Goal: Task Accomplishment & Management: Use online tool/utility

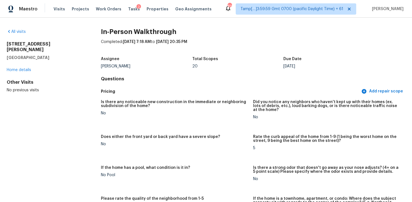
scroll to position [339, 0]
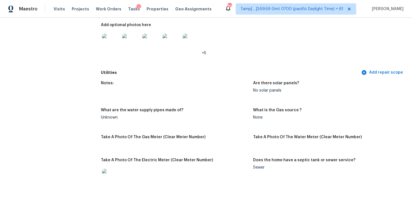
click at [59, 12] on div "Visits Projects Work Orders Tasks 2 Properties Geo Assignments" at bounding box center [136, 8] width 165 height 11
click at [58, 8] on span "Visits" at bounding box center [59, 9] width 11 height 6
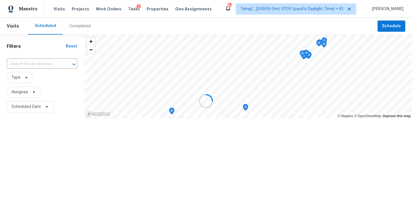
click at [77, 23] on div at bounding box center [206, 101] width 412 height 202
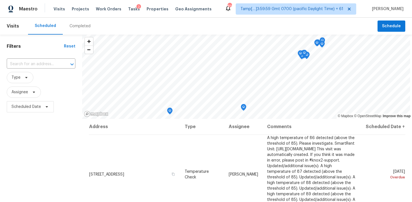
click at [83, 24] on div "Completed" at bounding box center [80, 26] width 21 height 6
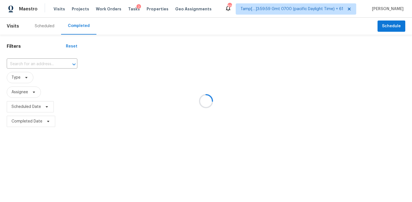
click at [38, 55] on div at bounding box center [206, 101] width 412 height 202
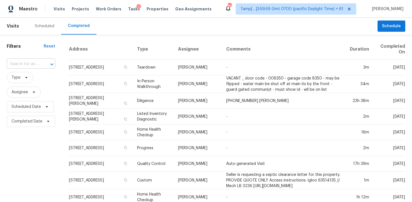
click at [31, 61] on input "text" at bounding box center [23, 64] width 33 height 9
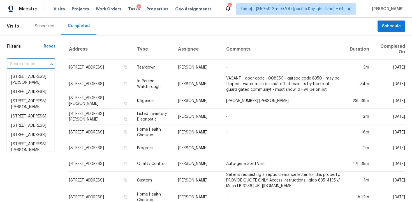
paste input "9647 Adelaide Cir, Highlands Ranch, CO, 80130"
type input "9647 Adelaide Cir, Highlands Ranch, CO, 80130"
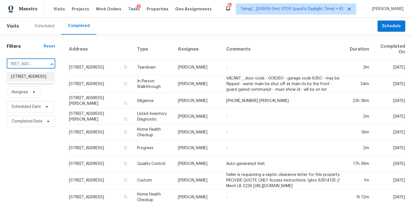
click at [43, 78] on li "9647 Adelaide Cir, Highlands Ranch, CO 80130" at bounding box center [31, 76] width 48 height 9
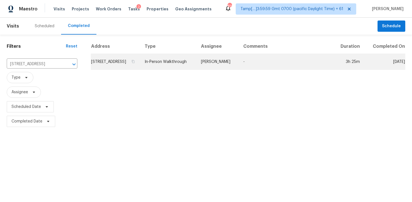
click at [110, 70] on td "9647 Adelaide Cir, Highlands Ranch, CO 80130" at bounding box center [115, 62] width 49 height 16
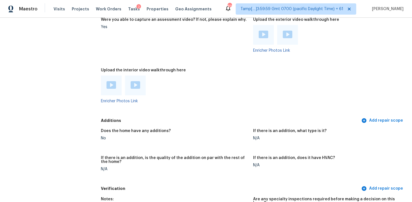
scroll to position [1229, 0]
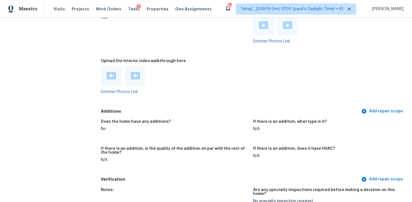
click at [110, 75] on img at bounding box center [112, 76] width 10 height 8
click at [137, 75] on img at bounding box center [136, 76] width 10 height 8
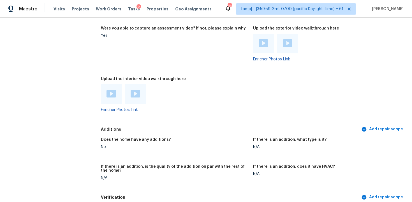
scroll to position [1205, 0]
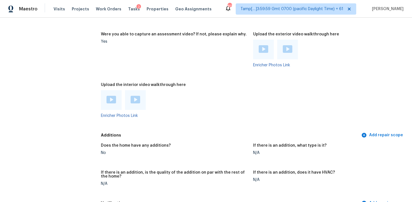
click at [140, 100] on img at bounding box center [136, 100] width 10 height 8
click at [221, 88] on div "Upload the interior video walkthrough here" at bounding box center [175, 86] width 148 height 7
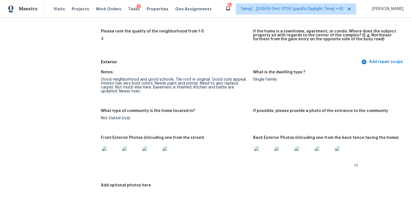
scroll to position [169, 0]
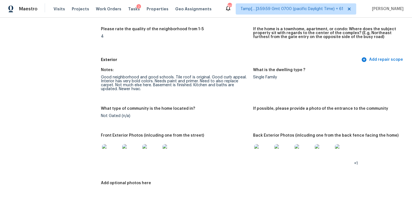
click at [170, 93] on figure "Notes: Good neighborhood and good schools. Tile roof is original. Good curb app…" at bounding box center [177, 84] width 152 height 32
click at [134, 84] on div "Good neighborhood and good schools. Tile roof is original. Good curb appeal. In…" at bounding box center [175, 83] width 148 height 16
click at [200, 86] on div "Good neighborhood and good schools. Tile roof is original. Good curb appeal. In…" at bounding box center [175, 83] width 148 height 16
click at [205, 88] on div "Good neighborhood and good schools. Tile roof is original. Good curb appeal. In…" at bounding box center [175, 83] width 148 height 16
drag, startPoint x: 154, startPoint y: 81, endPoint x: 181, endPoint y: 81, distance: 27.2
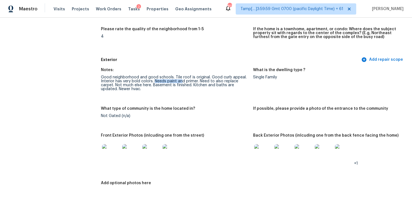
click at [181, 81] on div "Good neighborhood and good schools. Tile roof is original. Good curb appeal. In…" at bounding box center [175, 83] width 148 height 16
click at [158, 80] on div "Good neighborhood and good schools. Tile roof is original. Good curb appeal. In…" at bounding box center [175, 83] width 148 height 16
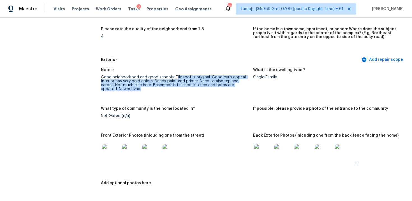
drag, startPoint x: 175, startPoint y: 76, endPoint x: 177, endPoint y: 92, distance: 15.8
click at [177, 92] on figure "Notes: Good neighborhood and good schools. Tile roof is original. Good curb app…" at bounding box center [177, 84] width 152 height 32
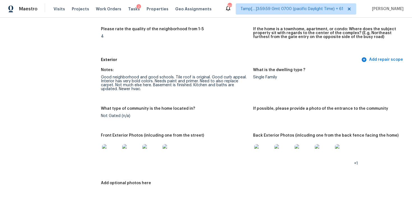
click at [148, 63] on div "Exterior Add repair scope" at bounding box center [253, 60] width 304 height 10
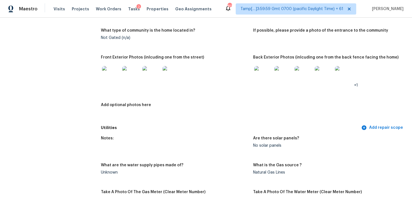
scroll to position [241, 0]
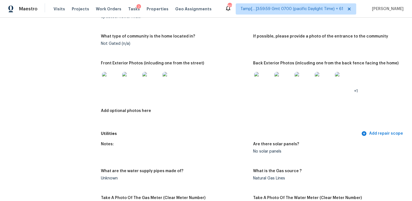
click at [281, 81] on img at bounding box center [283, 81] width 18 height 18
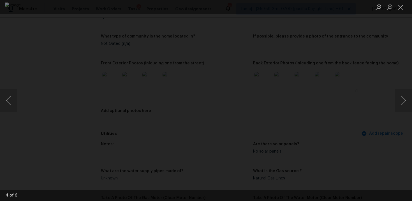
click at [376, 55] on div "Lightbox" at bounding box center [206, 100] width 412 height 201
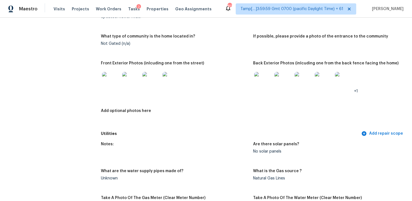
click at [150, 54] on figure "What type of community is the home located in? Not Gated (n/a)" at bounding box center [177, 44] width 152 height 20
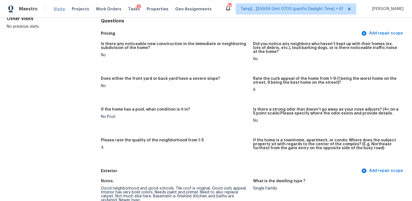
click at [56, 6] on span "Visits" at bounding box center [59, 9] width 11 height 6
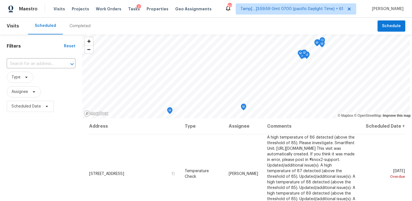
click at [83, 33] on div "Completed" at bounding box center [80, 26] width 34 height 17
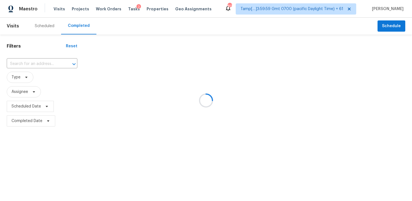
click at [47, 60] on div at bounding box center [206, 100] width 412 height 201
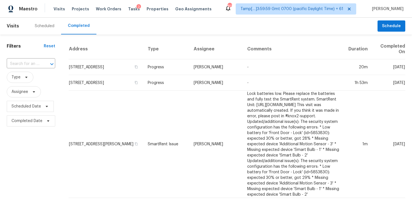
click at [47, 60] on div at bounding box center [48, 64] width 15 height 8
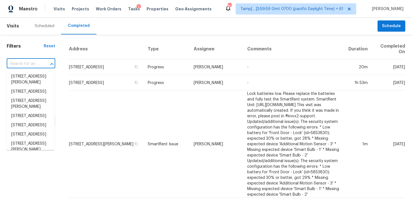
paste input "7433 Roosevelt Dr, Leeds, AL 35094"
type input "7433 Roosevelt Dr, Leeds, AL 35094"
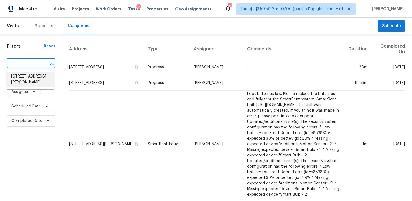
click at [52, 74] on li "7433 Roosevelt Dr, Leeds, AL 35094" at bounding box center [31, 79] width 48 height 15
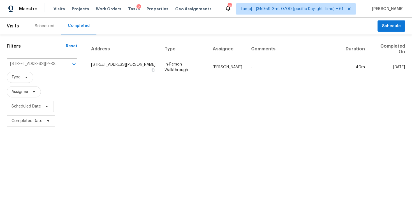
click at [116, 60] on td "7433 Roosevelt Dr, Leeds, AL 35094" at bounding box center [125, 67] width 69 height 16
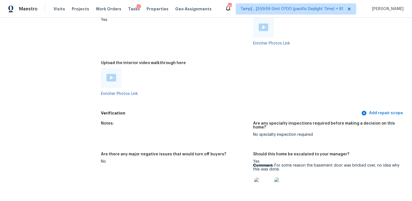
scroll to position [1232, 0]
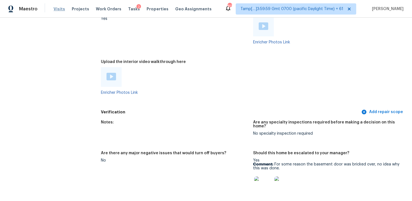
click at [59, 9] on span "Visits" at bounding box center [59, 9] width 11 height 6
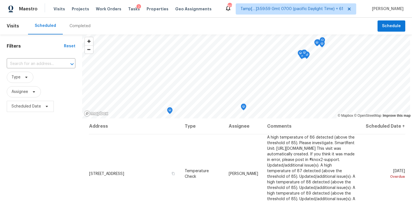
click at [72, 23] on div "Completed" at bounding box center [80, 26] width 34 height 17
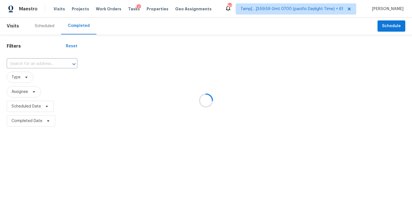
click at [56, 63] on div at bounding box center [206, 100] width 412 height 201
click at [39, 63] on div "​" at bounding box center [42, 64] width 71 height 9
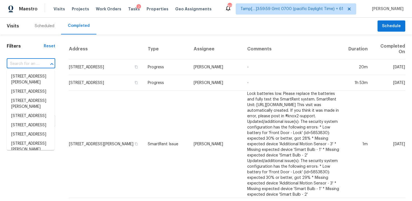
paste input "3645 Glencairn Ln, Indianapolis, IN 46205"
type input "3645 Glencairn Ln, Indianapolis, IN 46205"
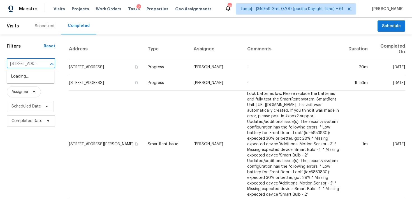
scroll to position [0, 48]
click at [48, 81] on li "3645 Glencairn Ln, Indianapolis, IN 46205" at bounding box center [31, 76] width 48 height 9
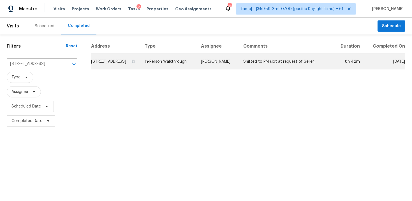
click at [121, 68] on td "3645 Glencairn Ln, Indianapolis, IN 46205" at bounding box center [115, 62] width 49 height 16
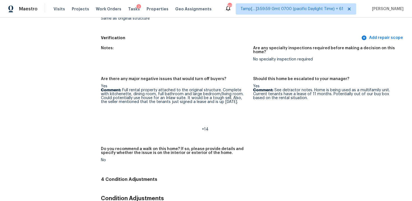
scroll to position [1581, 0]
click at [61, 11] on span "Visits" at bounding box center [59, 9] width 11 height 6
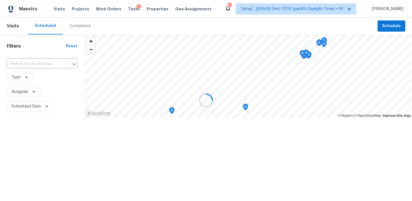
click at [85, 24] on div "Completed" at bounding box center [80, 26] width 21 height 6
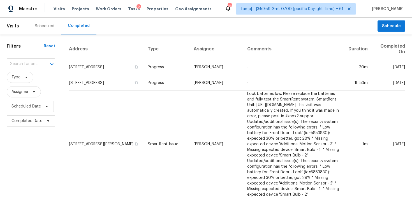
click at [44, 68] on div "​" at bounding box center [31, 64] width 48 height 9
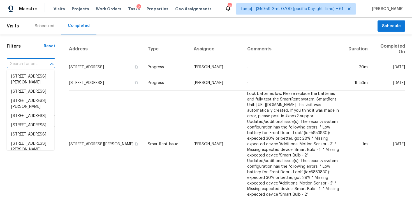
paste input "24914 Hazel Ranch Dr, Katy, TX 77494"
type input "24914 Hazel Ranch Dr, Katy, TX 77494"
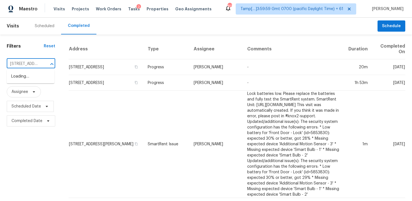
scroll to position [0, 40]
click at [47, 80] on li "24914 Hazel Ranch Dr, Katy, TX 77494" at bounding box center [31, 79] width 48 height 15
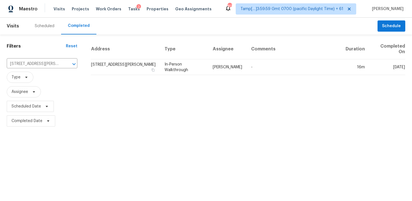
click at [98, 69] on td "24914 Hazel Ranch Dr, Katy, TX 77494" at bounding box center [125, 67] width 69 height 16
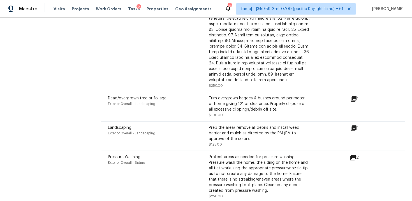
scroll to position [1734, 0]
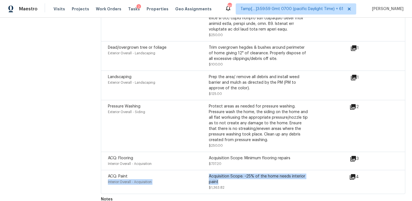
drag, startPoint x: 208, startPoint y: 169, endPoint x: 222, endPoint y: 174, distance: 14.3
click at [222, 174] on div "ACQ: Paint Interior Overall - Acquisition Acquisition Scope: ~25% of the home n…" at bounding box center [209, 182] width 202 height 17
click at [222, 174] on div "Acquisition Scope: ~25% of the home needs interior paint" at bounding box center [259, 179] width 101 height 11
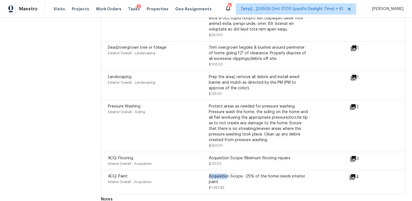
drag, startPoint x: 209, startPoint y: 168, endPoint x: 227, endPoint y: 172, distance: 18.9
click at [227, 174] on div "Acquisition Scope: ~25% of the home needs interior paint" at bounding box center [259, 179] width 101 height 11
drag, startPoint x: 209, startPoint y: 151, endPoint x: 295, endPoint y: 152, distance: 86.1
click at [295, 156] on div "Acquisition Scope: Minimum flooring repairs" at bounding box center [259, 159] width 101 height 6
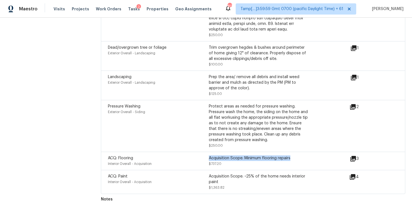
click at [210, 162] on span "$737.20" at bounding box center [215, 163] width 13 height 3
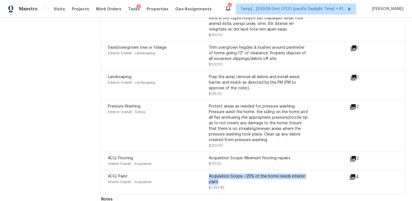
drag, startPoint x: 209, startPoint y: 168, endPoint x: 219, endPoint y: 174, distance: 11.1
click at [219, 174] on div "Acquisition Scope: ~25% of the home needs interior paint" at bounding box center [259, 179] width 101 height 11
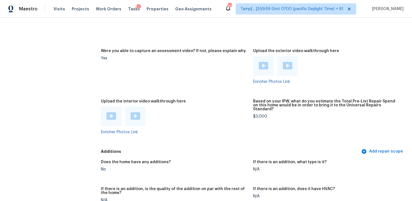
scroll to position [1087, 0]
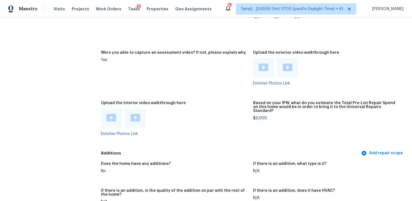
click at [105, 120] on div at bounding box center [111, 118] width 21 height 20
click at [107, 117] on img at bounding box center [112, 118] width 10 height 8
click at [138, 114] on img at bounding box center [136, 118] width 10 height 8
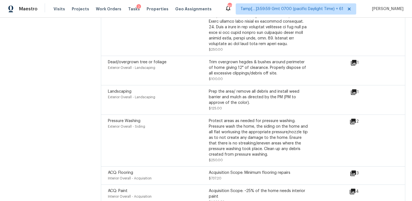
scroll to position [1734, 0]
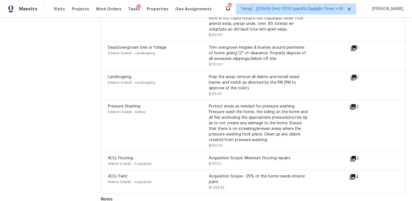
click at [228, 175] on div "Acquisition Scope: ~25% of the home needs interior paint" at bounding box center [259, 179] width 101 height 11
drag, startPoint x: 209, startPoint y: 150, endPoint x: 304, endPoint y: 150, distance: 94.5
click at [304, 156] on div "Acquisition Scope: Minimum flooring repairs" at bounding box center [259, 159] width 101 height 6
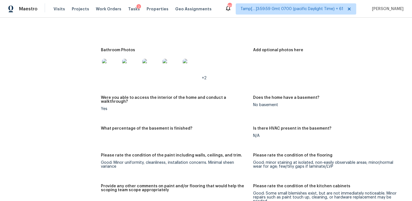
scroll to position [747, 0]
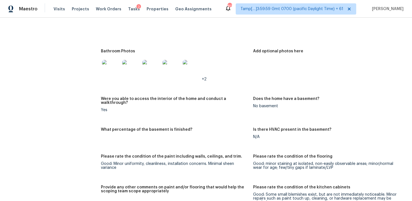
click at [154, 68] on img at bounding box center [151, 69] width 18 height 18
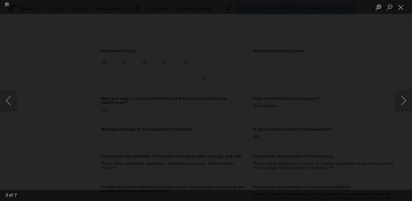
click at [355, 118] on div "Lightbox" at bounding box center [206, 100] width 412 height 201
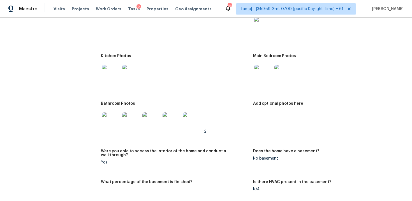
scroll to position [690, 0]
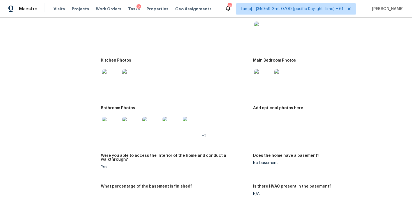
click at [129, 135] on div at bounding box center [131, 126] width 20 height 25
click at [130, 126] on img at bounding box center [131, 126] width 18 height 18
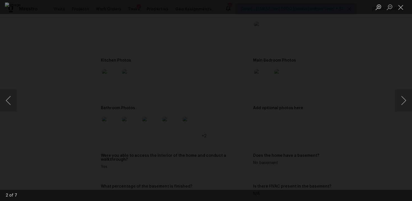
click at [369, 134] on div "Lightbox" at bounding box center [206, 100] width 412 height 201
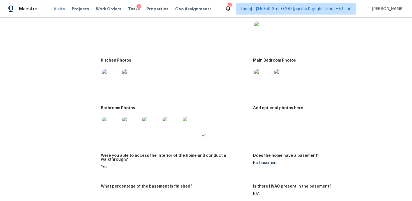
click at [62, 7] on span "Visits" at bounding box center [59, 9] width 11 height 6
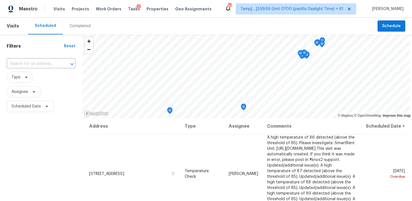
click at [75, 27] on div "Completed" at bounding box center [80, 26] width 21 height 6
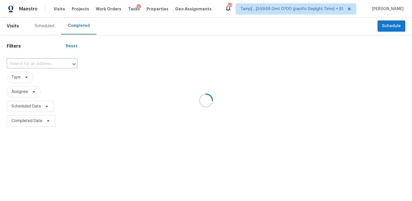
click at [48, 59] on div at bounding box center [206, 100] width 412 height 201
click at [46, 65] on div at bounding box center [206, 100] width 412 height 201
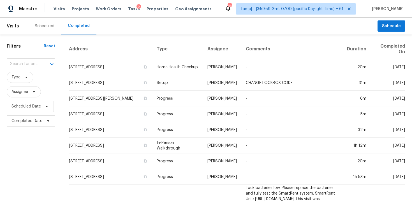
click at [36, 60] on input "text" at bounding box center [23, 64] width 33 height 9
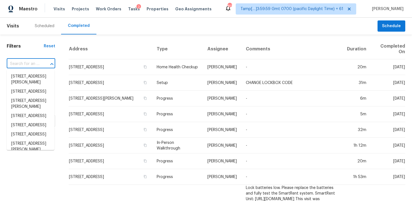
paste input "2041 N Beverly Glen Blvd, Los Angeles, CA 90077"
type input "2041 N Beverly Glen Blvd, Los Angeles, CA 90077"
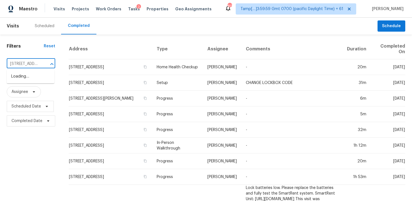
scroll to position [0, 62]
click at [41, 78] on li "2041 N Beverly Glen Blvd, Los Angeles, CA 90077" at bounding box center [31, 79] width 48 height 15
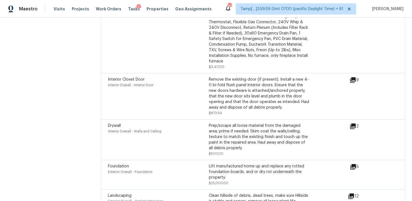
scroll to position [1629, 0]
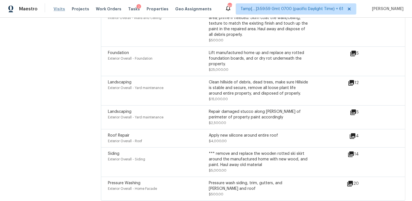
click at [58, 9] on span "Visits" at bounding box center [59, 9] width 11 height 6
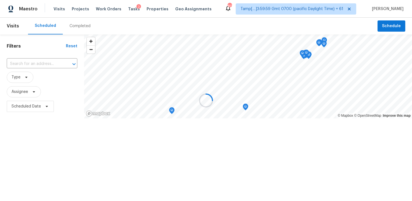
click at [73, 27] on div at bounding box center [206, 100] width 412 height 201
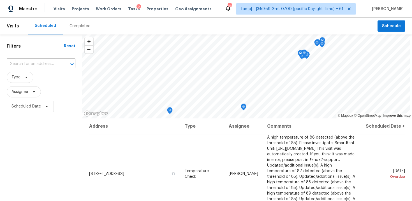
click at [73, 27] on div "Completed" at bounding box center [80, 26] width 21 height 6
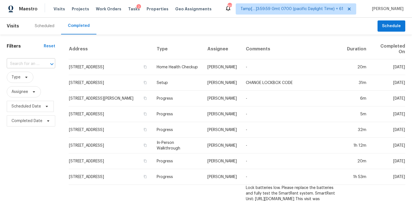
click at [39, 63] on div "​" at bounding box center [31, 64] width 48 height 9
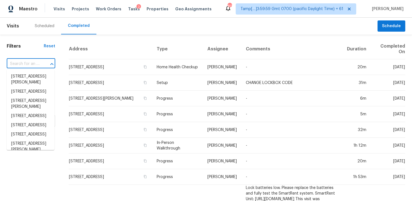
paste input "1413 Spars Ct, Azle, TX 76020"
type input "1413 Spars Ct, Azle, TX 76020"
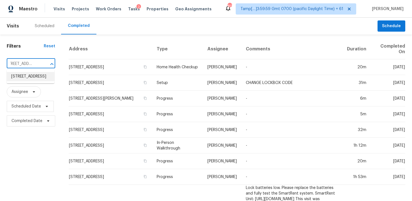
click at [45, 81] on li "1413 Spars Ct, Azle, TX 76020" at bounding box center [31, 76] width 48 height 9
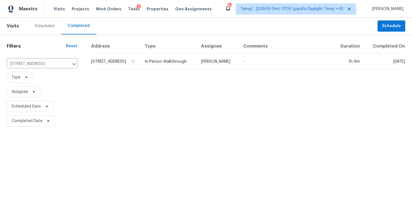
click at [93, 62] on td "1413 Spars Ct, Azle, TX 76020" at bounding box center [115, 62] width 49 height 16
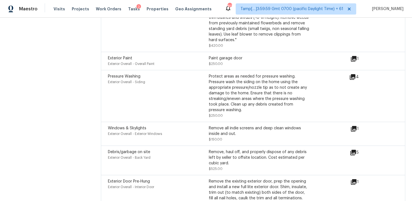
scroll to position [1551, 0]
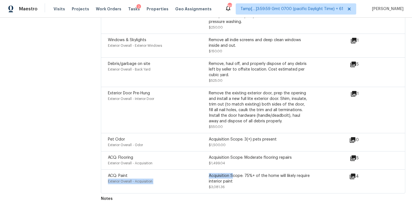
drag, startPoint x: 208, startPoint y: 167, endPoint x: 233, endPoint y: 170, distance: 25.3
click at [233, 173] on div "ACQ: Paint Exterior Overall - Acquisition Acquisition Scope: 75%+ of the home w…" at bounding box center [209, 181] width 202 height 17
click at [233, 173] on div "Acquisition Scope: 75%+ of the home will likely require interior paint" at bounding box center [259, 178] width 101 height 11
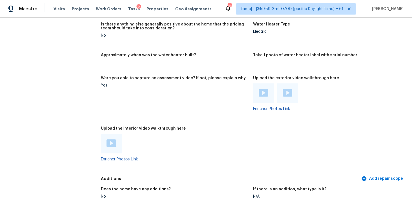
scroll to position [1032, 0]
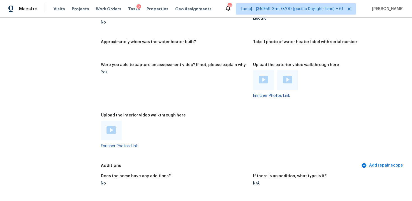
click at [113, 126] on img at bounding box center [112, 130] width 10 height 8
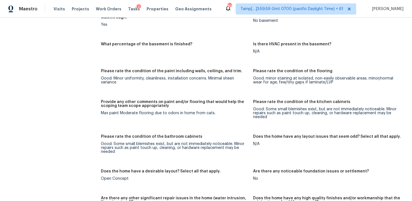
scroll to position [1551, 0]
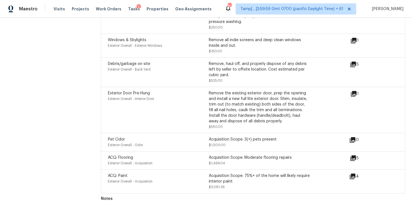
click at [210, 173] on div "Acquisition Scope: 75%+ of the home will likely require interior paint" at bounding box center [259, 178] width 101 height 11
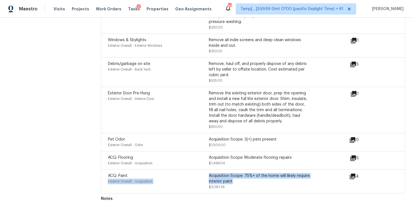
drag, startPoint x: 208, startPoint y: 168, endPoint x: 239, endPoint y: 174, distance: 31.9
click at [239, 174] on div "ACQ: Paint Exterior Overall - Acquisition Acquisition Scope: 75%+ of the home w…" at bounding box center [209, 181] width 202 height 17
click at [239, 174] on div "Acquisition Scope: 75%+ of the home will likely require interior paint" at bounding box center [259, 178] width 101 height 11
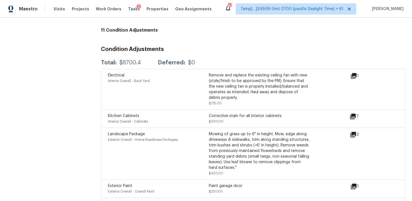
scroll to position [1329, 0]
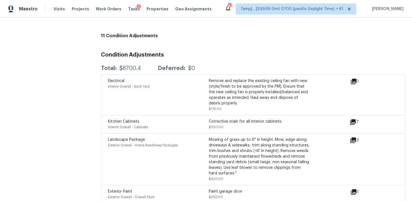
click at [356, 119] on icon at bounding box center [353, 122] width 6 height 6
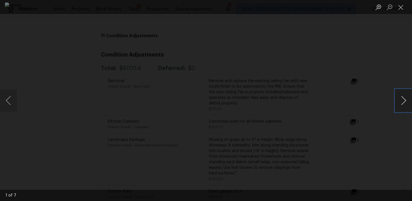
click at [408, 98] on button "Next image" at bounding box center [403, 100] width 17 height 22
click at [387, 55] on div "Lightbox" at bounding box center [206, 100] width 412 height 201
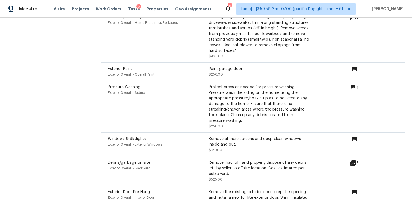
scroll to position [1551, 0]
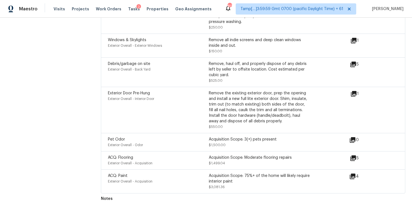
click at [206, 173] on div "ACQ: Paint" at bounding box center [158, 176] width 101 height 6
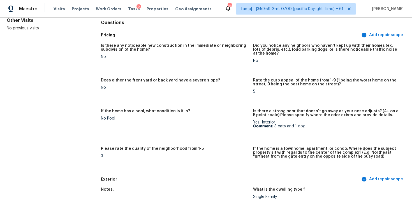
scroll to position [68, 0]
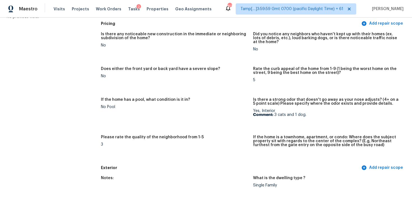
click at [223, 98] on div "If the home has a pool, what condition is it in?" at bounding box center [175, 101] width 148 height 7
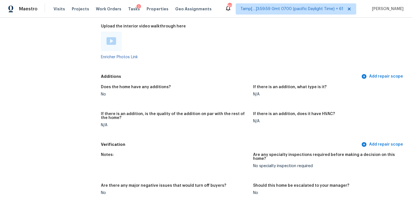
scroll to position [1120, 0]
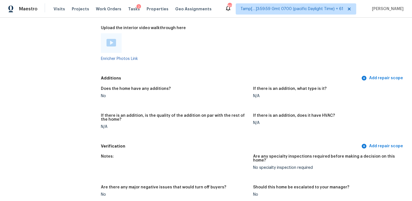
click at [169, 94] on div "No" at bounding box center [175, 96] width 148 height 4
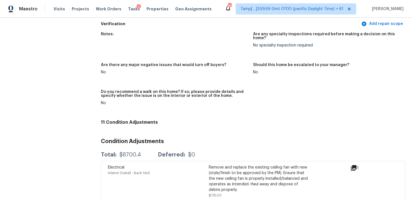
scroll to position [1234, 0]
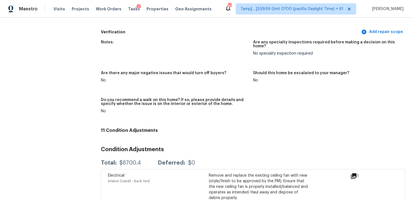
click at [160, 83] on figure "Are there any major negative issues that would turn off buyers? No" at bounding box center [177, 81] width 152 height 20
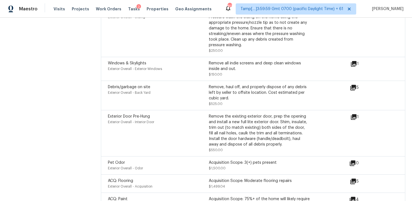
scroll to position [491, 0]
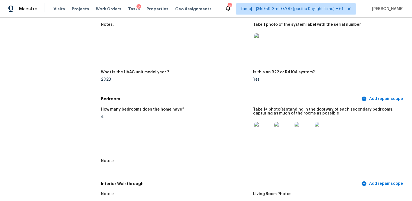
click at [158, 55] on figure "Notes:" at bounding box center [177, 43] width 152 height 41
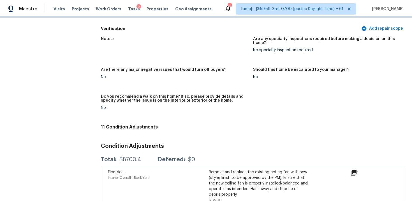
scroll to position [1230, 0]
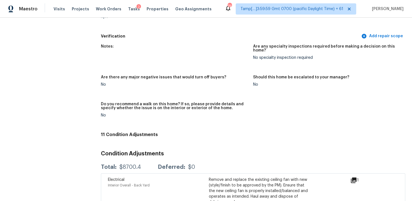
click at [139, 83] on div "No" at bounding box center [175, 85] width 148 height 4
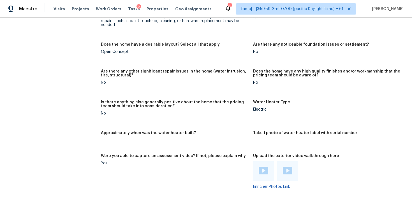
scroll to position [937, 0]
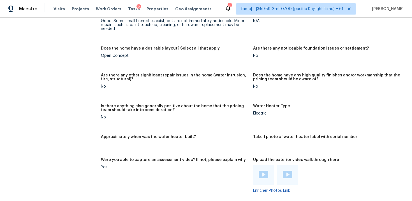
click at [54, 5] on div "Visits Projects Work Orders Tasks 2 Properties Geo Assignments" at bounding box center [136, 8] width 165 height 11
click at [55, 7] on span "Visits" at bounding box center [59, 9] width 11 height 6
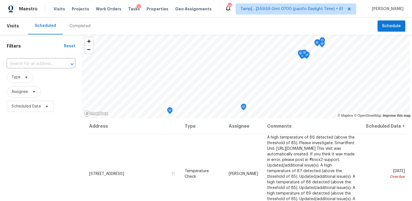
click at [80, 27] on div "Completed" at bounding box center [80, 26] width 21 height 6
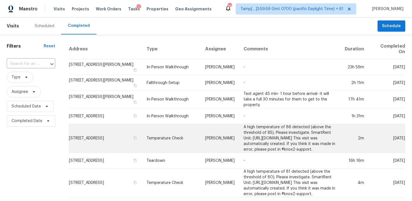
scroll to position [3, 0]
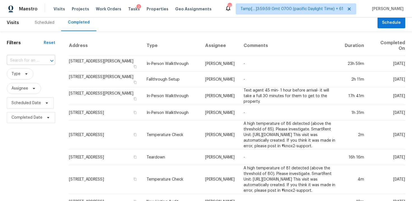
click at [12, 57] on input "text" at bounding box center [23, 60] width 33 height 9
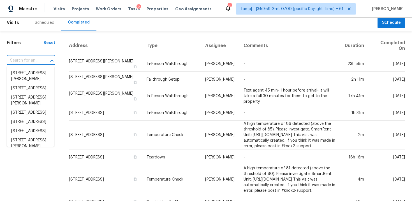
paste input "2041 N Beverly Glen Blvd, Los Angeles, CA 90077"
type input "2041 N Beverly Glen Blvd, Los Angeles, CA 90077"
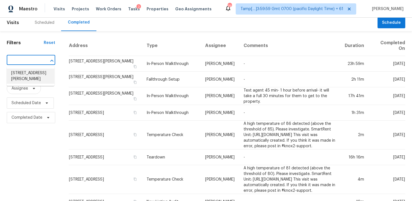
click at [31, 83] on li "2041 N Beverly Glen Blvd, Los Angeles, CA 90077" at bounding box center [31, 76] width 48 height 15
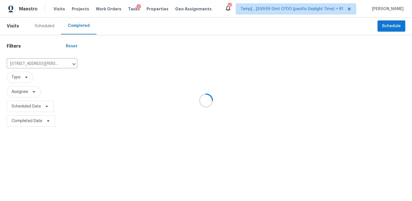
click at [107, 67] on div at bounding box center [206, 100] width 412 height 201
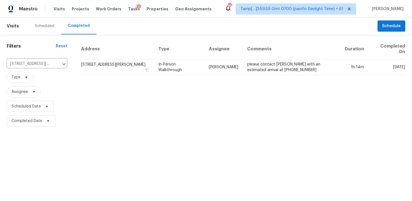
click at [107, 67] on td "2041 N Beverly Glen Blvd, Los Angeles, CA 90077" at bounding box center [117, 67] width 73 height 16
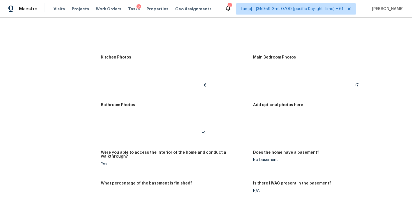
scroll to position [638, 0]
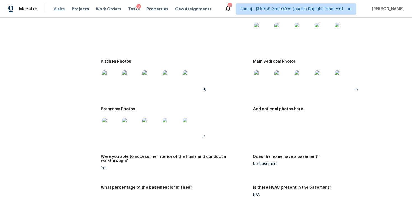
click at [59, 8] on span "Visits" at bounding box center [59, 9] width 11 height 6
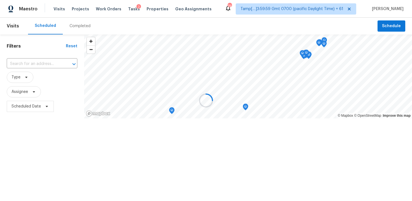
click at [70, 33] on div "Completed" at bounding box center [80, 26] width 34 height 17
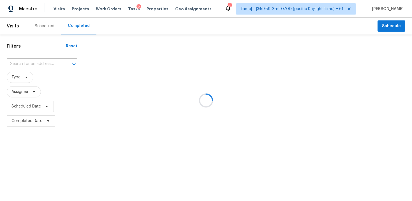
click at [77, 26] on div at bounding box center [206, 100] width 412 height 201
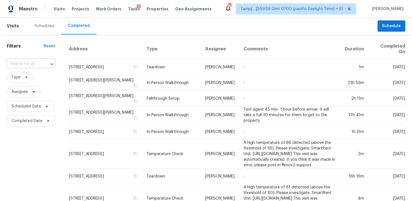
click at [43, 63] on div at bounding box center [48, 64] width 15 height 8
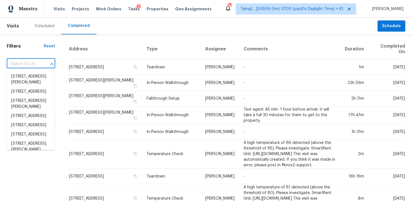
paste input "861 Circle Rd, Palmer Lake, CO 80133"
type input "861 Circle Rd, Palmer Lake, CO 80133"
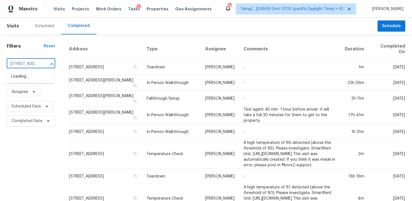
scroll to position [0, 40]
click at [45, 78] on li "861 Circle Rd, Palmer Lake, CO 80133" at bounding box center [31, 79] width 48 height 15
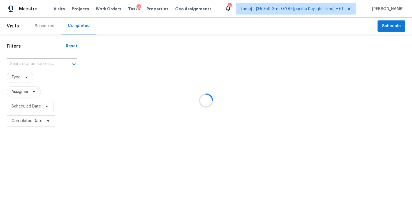
type input "861 Circle Rd, Palmer Lake, CO 80133"
click at [105, 70] on div at bounding box center [206, 100] width 412 height 201
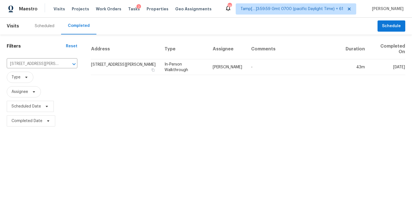
click at [105, 70] on td "861 Circle Rd, Palmer Lake, CO 80133" at bounding box center [125, 67] width 69 height 16
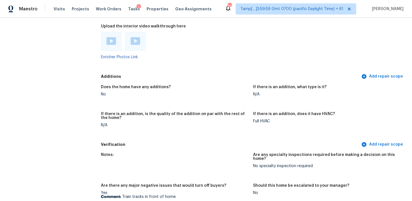
scroll to position [1386, 0]
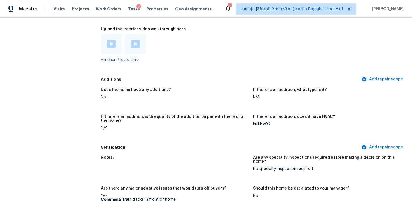
click at [113, 45] on img at bounding box center [112, 44] width 10 height 8
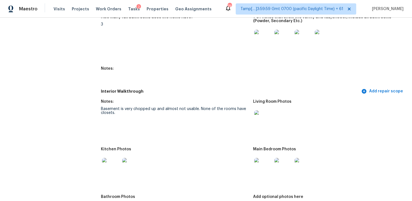
scroll to position [697, 0]
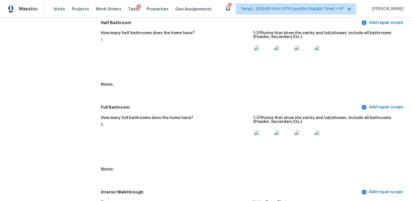
click at [172, 94] on figure "Notes:" at bounding box center [177, 91] width 152 height 16
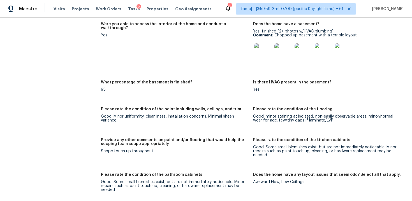
scroll to position [1061, 0]
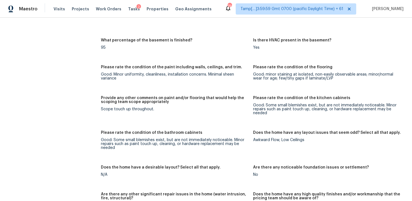
click at [176, 66] on h5 "Please rate the condition of the paint including walls, ceilings, and trim." at bounding box center [171, 67] width 141 height 4
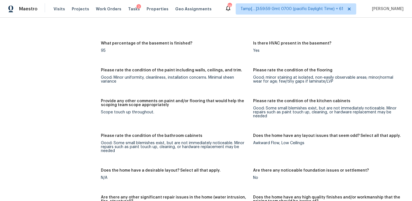
scroll to position [1054, 0]
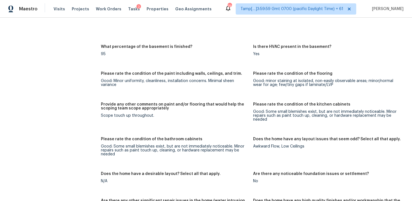
click at [166, 40] on div "Notes: Basement is very chopped up and almost not usable. None of the rooms hav…" at bounding box center [253, 123] width 304 height 566
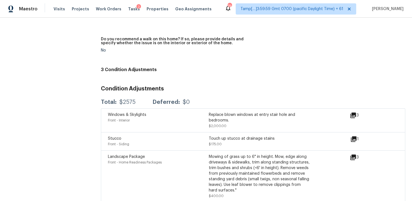
scroll to position [1606, 0]
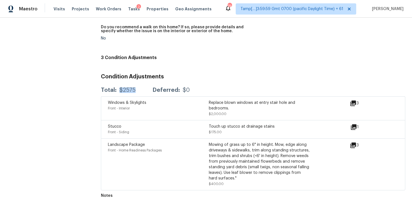
drag, startPoint x: 119, startPoint y: 85, endPoint x: 136, endPoint y: 85, distance: 16.5
click at [136, 87] on div "Total: $2575 Deferred: $0" at bounding box center [145, 90] width 89 height 6
copy div "$2575"
click at [126, 89] on div "Total: $2575 Deferred: $0" at bounding box center [253, 90] width 304 height 12
drag, startPoint x: 121, startPoint y: 85, endPoint x: 134, endPoint y: 85, distance: 13.2
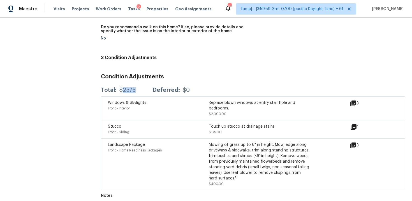
click at [134, 87] on div "$2575" at bounding box center [127, 90] width 16 height 6
copy div "2575"
click at [135, 70] on div "Condition Adjustments Total: $2575 Deferred: $0 Windows & Skylights Front - Int…" at bounding box center [253, 130] width 304 height 121
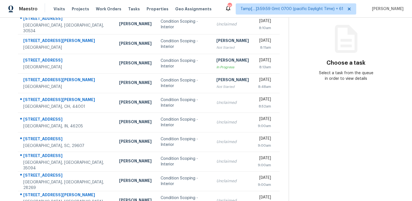
scroll to position [91, 0]
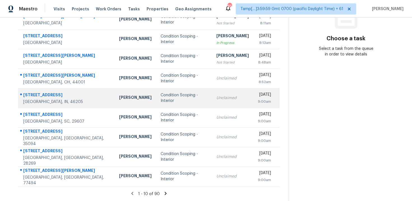
click at [156, 94] on td "Condition Scoping - Interior" at bounding box center [184, 98] width 56 height 20
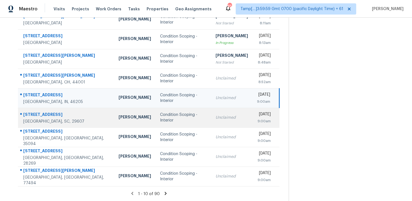
click at [156, 109] on td "Condition Scoping - Interior" at bounding box center [184, 118] width 56 height 20
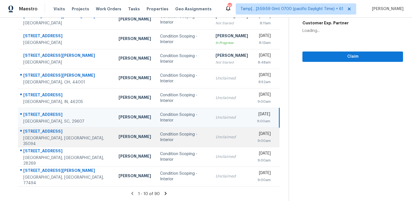
click at [160, 135] on div "Condition Scoping - Interior" at bounding box center [183, 137] width 47 height 11
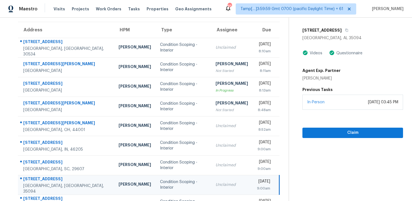
scroll to position [34, 0]
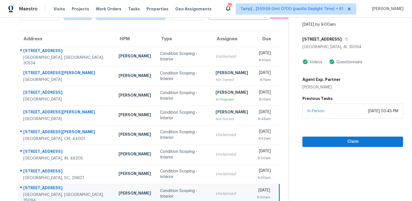
click at [344, 37] on div "7433 Roosevelt Dr" at bounding box center [352, 39] width 101 height 10
click at [342, 37] on button "button" at bounding box center [346, 39] width 8 height 10
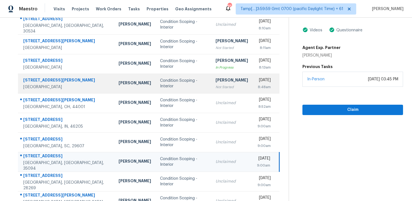
scroll to position [70, 0]
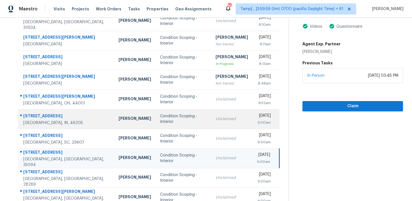
click at [156, 125] on td "Condition Scoping - Interior" at bounding box center [184, 119] width 56 height 20
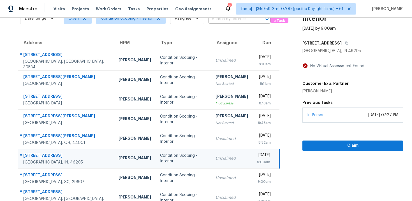
scroll to position [29, 0]
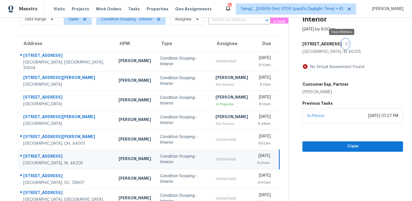
click at [342, 43] on button "button" at bounding box center [346, 44] width 8 height 10
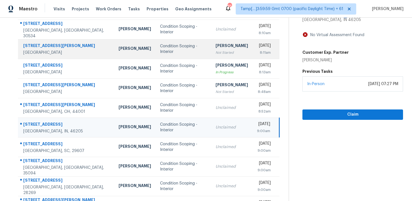
scroll to position [91, 0]
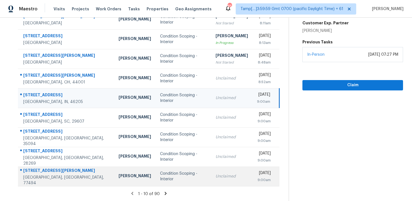
click at [160, 174] on div "Condition Scoping - Interior" at bounding box center [183, 176] width 47 height 11
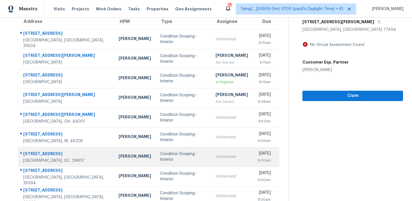
scroll to position [24, 0]
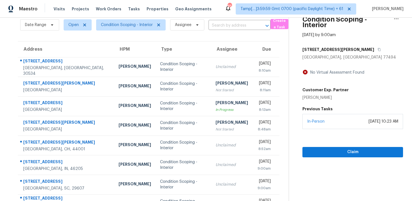
click at [352, 48] on div "24914 Hazel Ranch Dr" at bounding box center [352, 50] width 101 height 10
click at [378, 50] on icon "button" at bounding box center [379, 49] width 3 height 3
click at [315, 129] on div "Claim" at bounding box center [352, 143] width 101 height 28
click at [351, 48] on div "24914 Hazel Ranch Dr" at bounding box center [352, 50] width 101 height 10
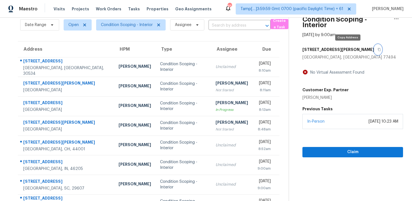
click at [378, 49] on icon "button" at bounding box center [379, 49] width 3 height 3
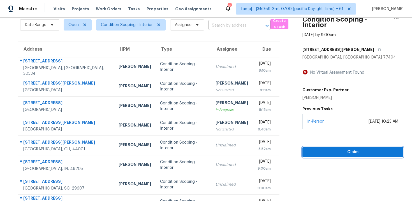
click at [309, 154] on span "Claim" at bounding box center [353, 152] width 92 height 7
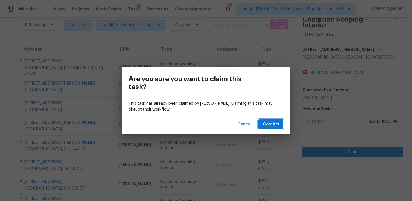
click at [280, 127] on button "Confirm" at bounding box center [270, 124] width 25 height 10
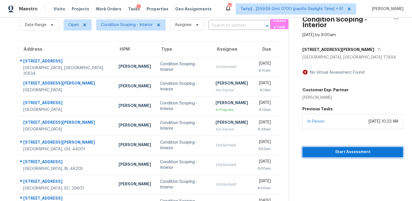
click at [326, 151] on span "Start Assessment" at bounding box center [353, 152] width 92 height 7
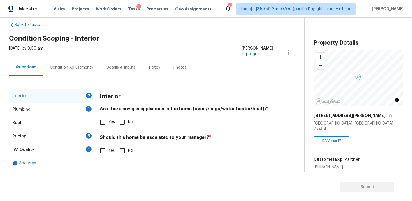
scroll to position [9, 0]
click at [141, 52] on div "Tue, Aug 26 2025 by 9:00 am Vigneshwaran B In-progress" at bounding box center [156, 52] width 295 height 13
click at [88, 66] on div "Condition Adjustments" at bounding box center [71, 68] width 43 height 6
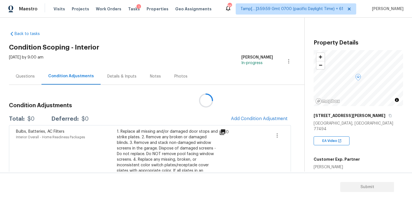
click at [252, 115] on div at bounding box center [206, 100] width 412 height 201
click at [255, 121] on div at bounding box center [206, 100] width 412 height 201
click at [237, 115] on button "Add Condition Adjustment" at bounding box center [259, 119] width 63 height 12
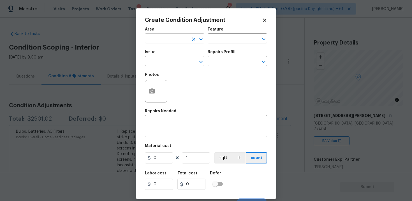
click at [166, 41] on input "text" at bounding box center [167, 39] width 44 height 9
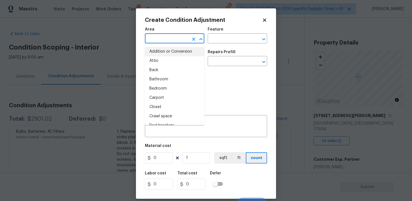
click at [175, 36] on input "text" at bounding box center [167, 39] width 44 height 9
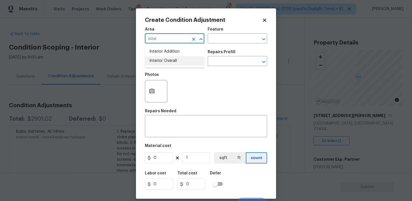
click at [172, 61] on li "Interior Overall" at bounding box center [174, 60] width 59 height 9
type input "Interior Overall"
click at [172, 61] on input "text" at bounding box center [167, 61] width 44 height 9
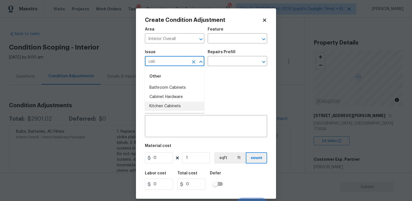
click at [175, 107] on li "Kitchen Cabinets" at bounding box center [174, 106] width 59 height 9
type input "Kitchen Cabinets"
click at [214, 60] on input "text" at bounding box center [230, 61] width 44 height 9
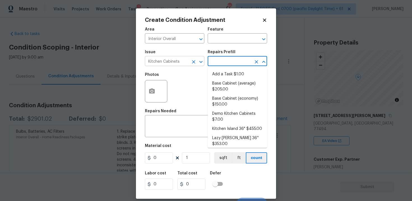
click at [197, 60] on div at bounding box center [197, 62] width 15 height 8
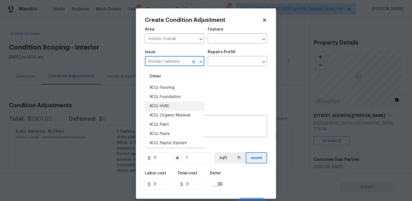
click at [194, 60] on icon "Clear" at bounding box center [194, 62] width 6 height 6
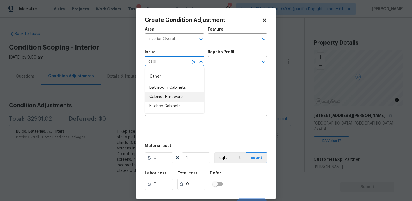
click at [188, 94] on li "Cabinet Hardware" at bounding box center [174, 97] width 59 height 9
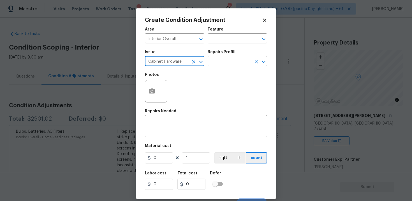
type input "Cabinet Hardware"
click at [219, 63] on input "text" at bounding box center [230, 61] width 44 height 9
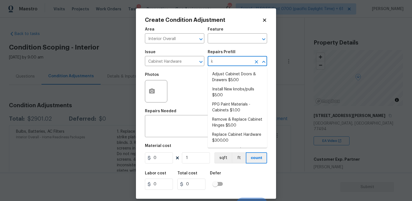
type input "kn"
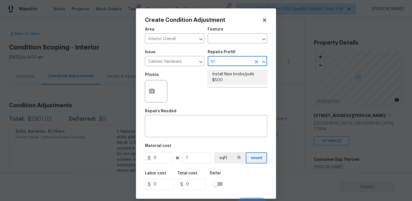
click at [223, 78] on li "Install New knobs/pulls $5.00" at bounding box center [237, 77] width 59 height 15
type input "Cabinets"
type textarea "Remove the existing cabinet pulls/handles if present; prep and drill for new ca…"
type input "5"
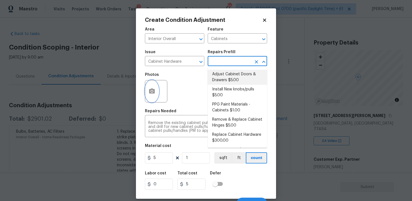
click at [154, 93] on icon "button" at bounding box center [152, 91] width 6 height 5
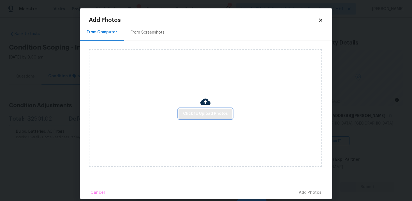
click at [207, 112] on span "Click to Upload Photos" at bounding box center [205, 113] width 45 height 7
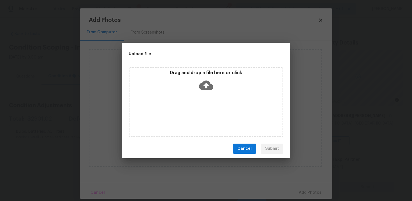
click at [204, 90] on icon at bounding box center [206, 85] width 14 height 14
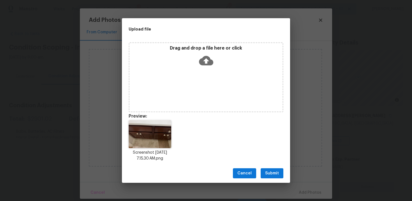
click at [268, 174] on span "Submit" at bounding box center [272, 173] width 14 height 7
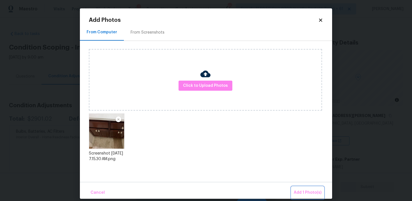
click at [302, 191] on span "Add 1 Photo(s)" at bounding box center [308, 192] width 28 height 7
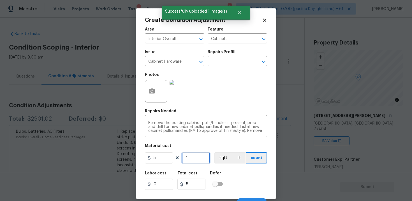
click at [193, 161] on input "1" at bounding box center [196, 157] width 28 height 11
type input "0"
type input "6"
type input "30"
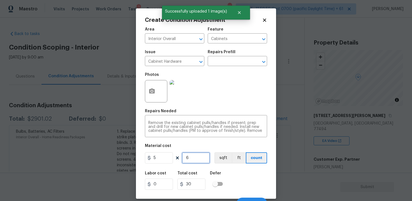
scroll to position [8, 0]
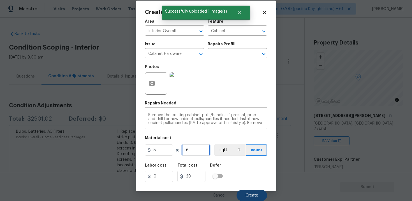
type input "6"
click at [248, 197] on span "Create" at bounding box center [252, 196] width 13 height 4
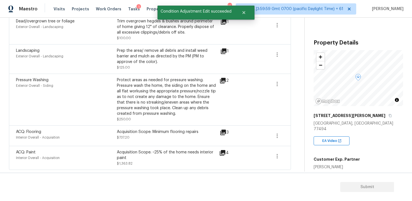
scroll to position [0, 0]
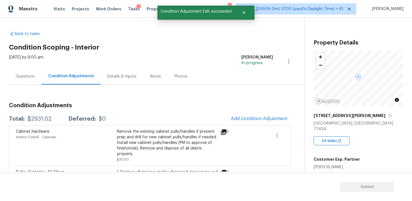
click at [41, 83] on div "Questions" at bounding box center [25, 76] width 33 height 17
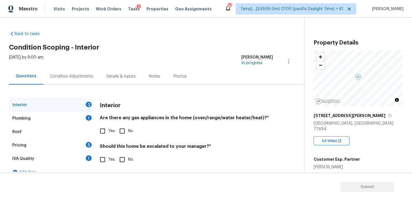
scroll to position [9, 0]
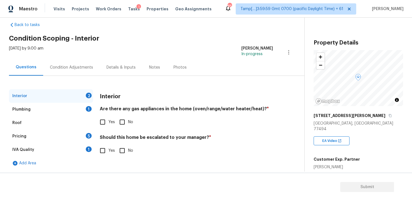
click at [110, 119] on span "Yes" at bounding box center [111, 122] width 6 height 6
click at [108, 119] on input "Yes" at bounding box center [103, 122] width 12 height 12
checkbox input "true"
click at [119, 146] on input "No" at bounding box center [122, 151] width 12 height 12
checkbox input "true"
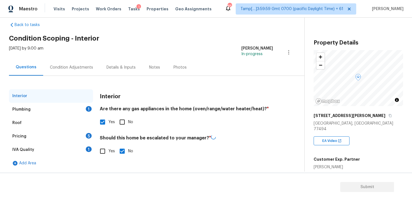
click at [69, 103] on div "Plumbing 1" at bounding box center [51, 109] width 84 height 13
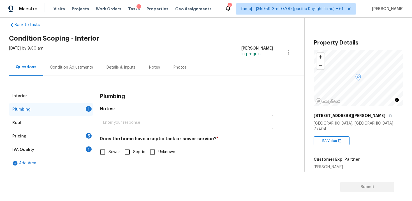
click at [107, 149] on input "Sewer" at bounding box center [103, 152] width 12 height 12
checkbox input "true"
click at [84, 133] on div "Pricing 5" at bounding box center [51, 136] width 84 height 13
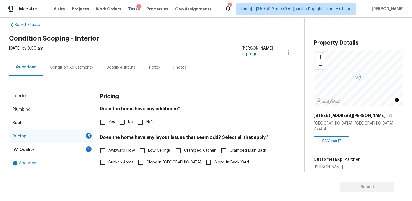
click at [124, 124] on input "No" at bounding box center [122, 122] width 12 height 12
checkbox input "true"
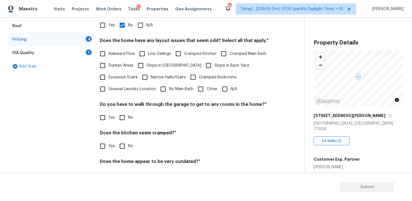
scroll to position [123, 0]
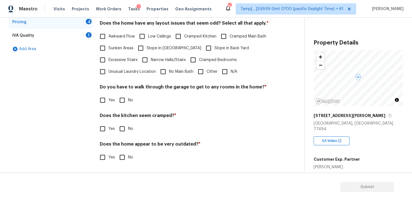
click at [224, 71] on input "N/A" at bounding box center [225, 72] width 12 height 12
checkbox input "true"
click at [128, 94] on div "Do you have to walk through the garage to get to any rooms in the home? * Yes No" at bounding box center [186, 95] width 173 height 22
click at [124, 106] on input "No" at bounding box center [122, 100] width 12 height 12
checkbox input "true"
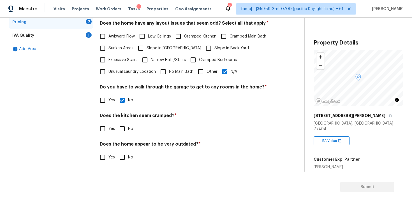
click at [128, 132] on label "No" at bounding box center [124, 129] width 17 height 12
click at [128, 132] on input "No" at bounding box center [122, 129] width 12 height 12
checkbox input "true"
click at [127, 156] on input "No" at bounding box center [122, 158] width 12 height 12
checkbox input "true"
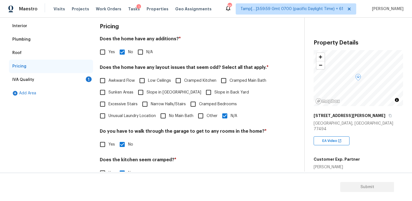
click at [89, 85] on div "IVA Quality 1" at bounding box center [51, 79] width 84 height 13
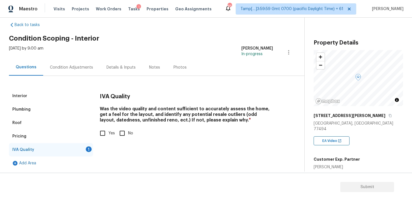
click at [105, 131] on input "Yes" at bounding box center [103, 134] width 12 height 12
checkbox input "true"
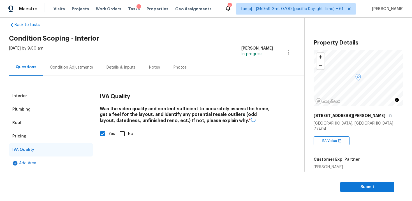
click at [79, 71] on div "Condition Adjustments" at bounding box center [71, 67] width 57 height 17
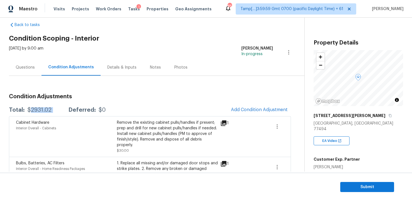
drag, startPoint x: 29, startPoint y: 113, endPoint x: 61, endPoint y: 112, distance: 32.2
click at [61, 112] on div "Total: $2931.02 Deferred: $0" at bounding box center [57, 110] width 97 height 6
copy div "2931.02"
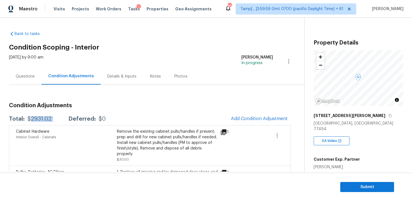
click at [31, 80] on div "Questions" at bounding box center [25, 76] width 33 height 17
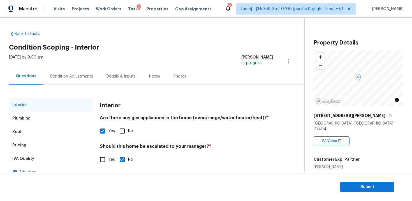
scroll to position [9, 0]
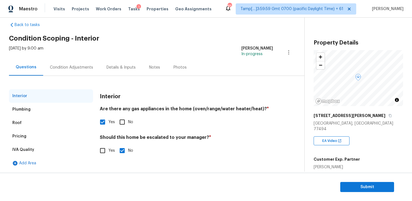
click at [77, 73] on div "Condition Adjustments" at bounding box center [71, 67] width 57 height 17
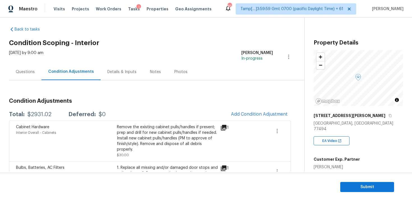
scroll to position [1, 0]
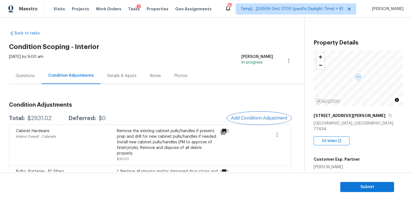
click at [245, 123] on button "Add Condition Adjustment" at bounding box center [259, 118] width 63 height 12
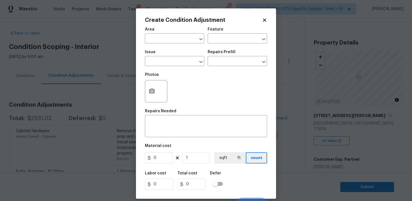
click at [169, 33] on div "Area" at bounding box center [174, 30] width 59 height 7
click at [168, 45] on span "Area ​" at bounding box center [174, 35] width 59 height 23
click at [167, 43] on input "text" at bounding box center [167, 39] width 44 height 9
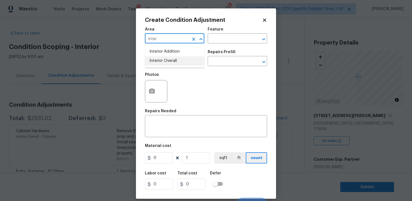
click at [168, 62] on li "Interior Overall" at bounding box center [174, 60] width 59 height 9
type input "Interior Overall"
click at [168, 62] on input "text" at bounding box center [167, 61] width 44 height 9
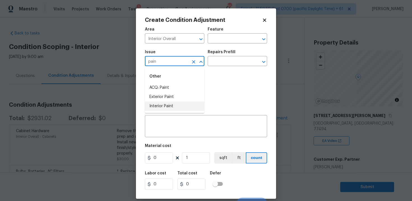
click at [168, 102] on li "Interior Paint" at bounding box center [174, 106] width 59 height 9
type input "Interior Paint"
click at [221, 55] on div "Repairs Prefill" at bounding box center [237, 53] width 59 height 7
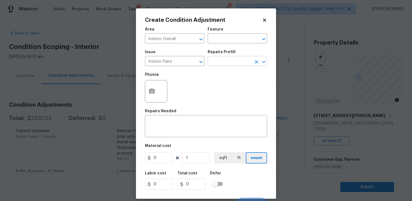
click at [218, 64] on input "text" at bounding box center [230, 61] width 44 height 9
type input "pri"
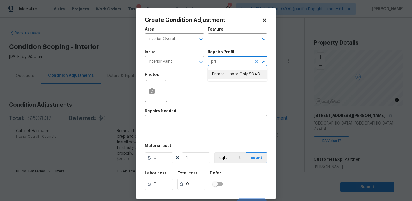
click at [219, 81] on ul "Primer - Labor Only $0.40" at bounding box center [237, 75] width 59 height 14
click at [219, 77] on li "Primer - Labor Only $0.40" at bounding box center [237, 74] width 59 height 9
type input "Overall Paint"
type textarea "Interior primer - PRIMER PROVIDED BY OPENDOOR - All nails, screws, drywall anch…"
type input "0.4"
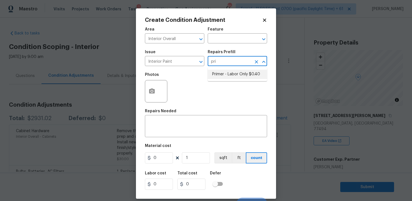
type input "0.4"
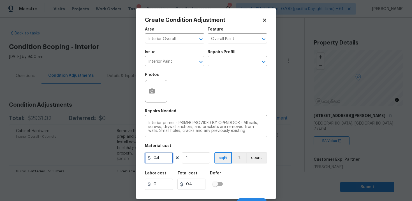
click at [162, 160] on input "0.4" at bounding box center [159, 157] width 28 height 11
type input "200"
click at [151, 89] on icon "button" at bounding box center [152, 91] width 6 height 5
type input "200"
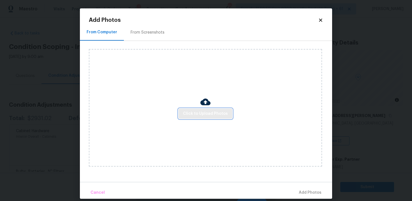
click at [211, 112] on span "Click to Upload Photos" at bounding box center [205, 113] width 45 height 7
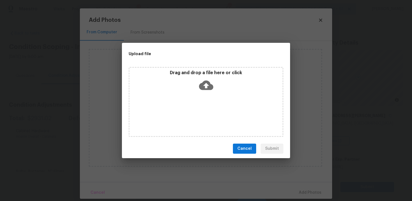
click at [206, 94] on div "Drag and drop a file here or click" at bounding box center [206, 102] width 155 height 70
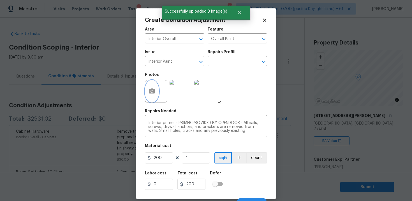
scroll to position [8, 0]
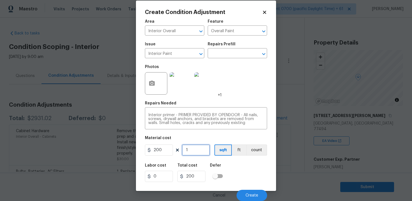
click at [207, 154] on input "1" at bounding box center [196, 150] width 28 height 11
click at [252, 191] on button "Create" at bounding box center [252, 195] width 31 height 11
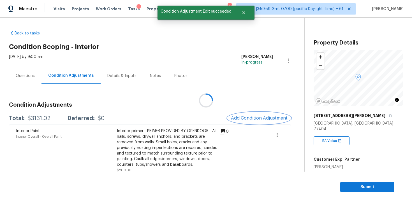
scroll to position [0, 0]
click at [117, 118] on div "Total: $3131.02 Deferred: $0 Add Condition Adjustment" at bounding box center [150, 118] width 282 height 12
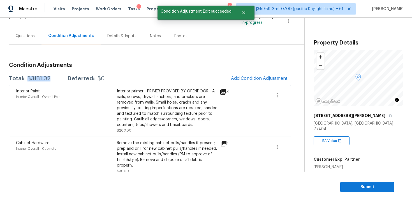
drag, startPoint x: 27, startPoint y: 78, endPoint x: 50, endPoint y: 77, distance: 22.2
click at [49, 77] on div "Total: $3131.02 Deferred: $0" at bounding box center [57, 79] width 96 height 6
copy div "$3131.02"
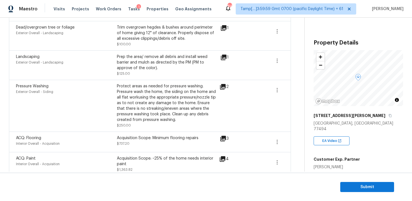
scroll to position [533, 0]
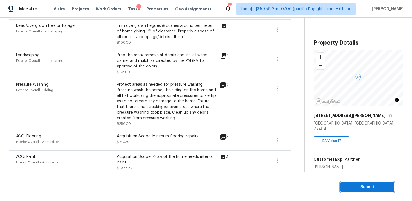
click at [388, 187] on span "Submit" at bounding box center [367, 187] width 45 height 7
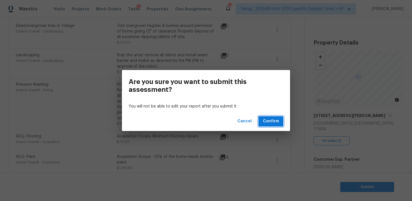
click at [274, 117] on button "Confirm" at bounding box center [270, 121] width 25 height 10
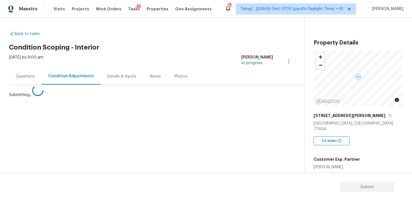
scroll to position [0, 0]
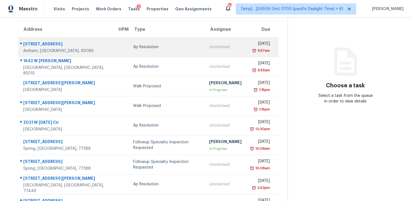
scroll to position [91, 0]
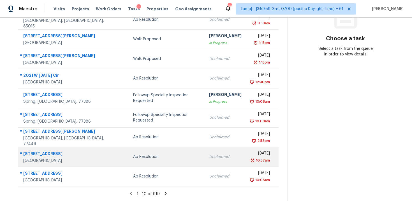
click at [133, 154] on div "Ap Resolution" at bounding box center [166, 157] width 67 height 6
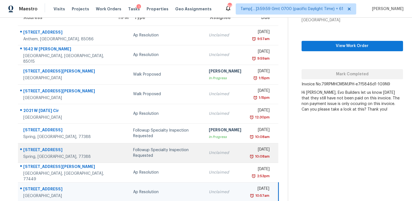
scroll to position [0, 0]
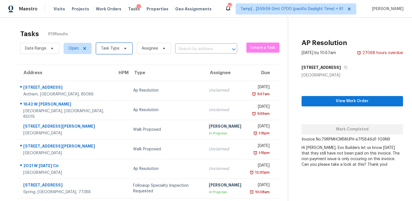
click at [127, 52] on span "Task Type" at bounding box center [114, 48] width 36 height 11
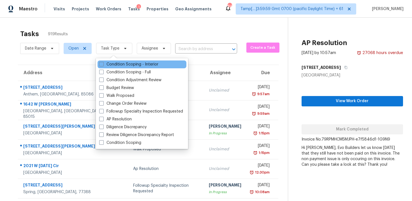
click at [127, 61] on div "Condition Scoping - Interior" at bounding box center [142, 65] width 89 height 8
click at [113, 63] on label "Condition Scoping - Interior" at bounding box center [128, 65] width 59 height 6
click at [103, 63] on input "Condition Scoping - Interior" at bounding box center [101, 64] width 4 height 4
checkbox input "true"
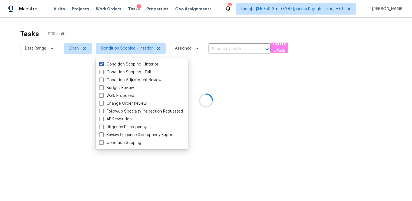
click at [117, 26] on div at bounding box center [206, 100] width 412 height 201
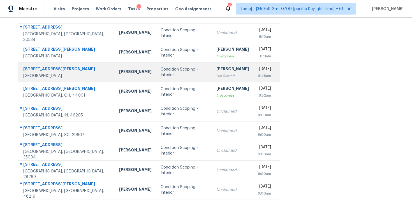
scroll to position [91, 0]
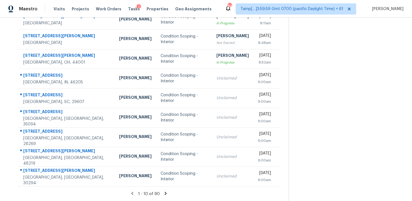
click at [169, 194] on div "1 - 10 of 90" at bounding box center [149, 194] width 280 height 6
click at [166, 191] on icon at bounding box center [165, 193] width 5 height 5
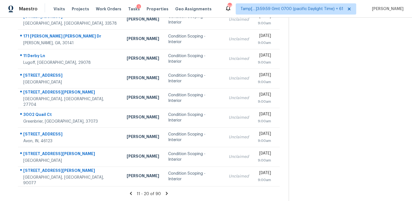
click at [161, 186] on section "Tasks 90 Results Date Range Open Condition Scoping - Interior Assignee ​ Create…" at bounding box center [149, 68] width 280 height 265
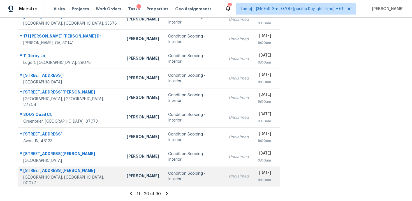
click at [164, 182] on td "Condition Scoping - Interior" at bounding box center [194, 177] width 61 height 20
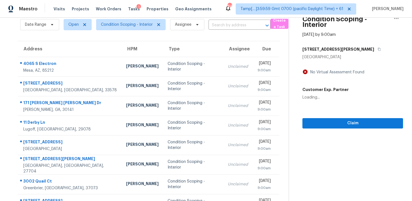
scroll to position [21, 0]
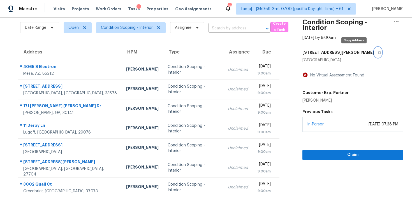
click at [378, 53] on icon "button" at bounding box center [379, 52] width 3 height 3
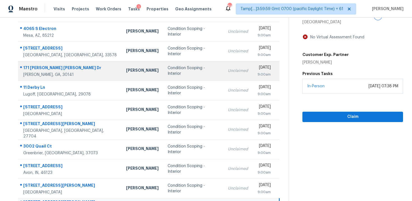
scroll to position [91, 0]
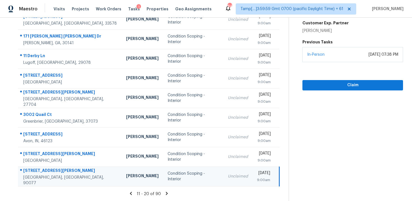
click at [166, 194] on icon at bounding box center [167, 193] width 2 height 3
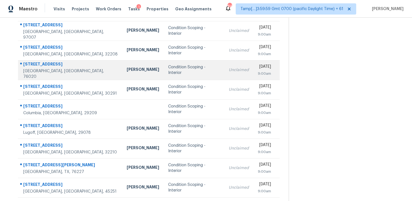
click at [179, 72] on div "Condition Scoping - Interior" at bounding box center [194, 69] width 52 height 11
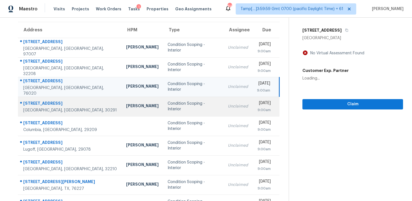
scroll to position [28, 0]
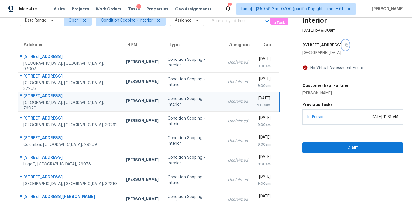
click at [342, 45] on button "button" at bounding box center [346, 45] width 8 height 10
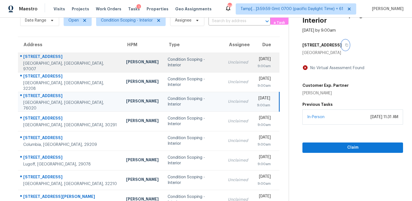
scroll to position [0, 0]
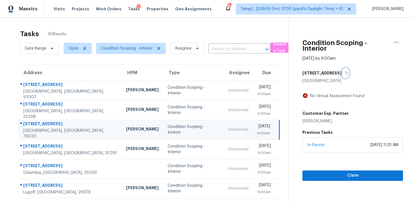
click at [345, 71] on icon "button" at bounding box center [346, 72] width 3 height 3
click at [239, 45] on input "text" at bounding box center [232, 49] width 46 height 9
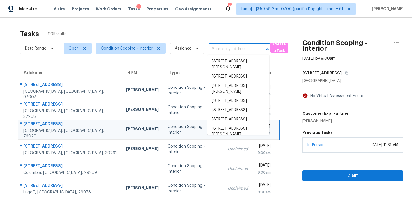
paste input "1413 Spars Ct, Azle, TX 76020"
type input "1413 Spars Ct, Azle, TX 76020"
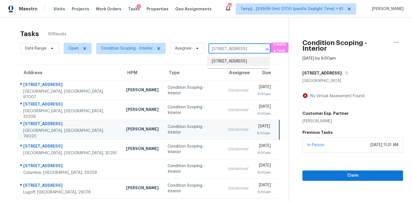
click at [257, 62] on li "1413 Spars Ct, Azle, TX 76020" at bounding box center [238, 61] width 62 height 9
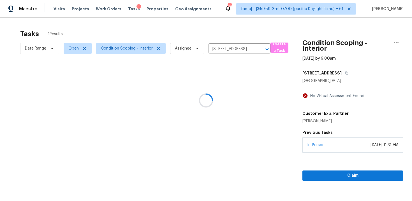
click at [232, 84] on div at bounding box center [206, 100] width 412 height 201
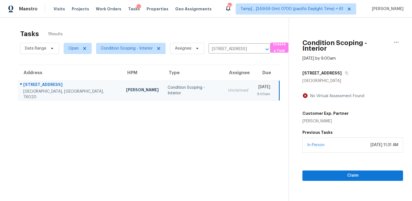
click at [253, 84] on td "Tue, Aug 26th 2025 9:00am" at bounding box center [266, 91] width 27 height 20
click at [338, 176] on span "Claim" at bounding box center [353, 175] width 92 height 7
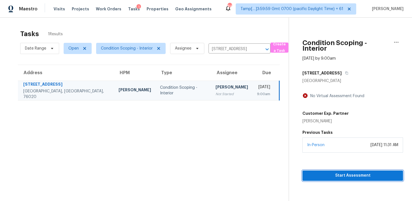
click at [338, 176] on span "Start Assessment" at bounding box center [353, 175] width 92 height 7
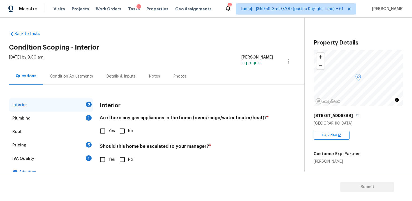
click at [79, 74] on div "Condition Adjustments" at bounding box center [71, 77] width 43 height 6
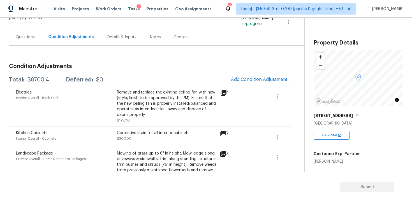
scroll to position [37, 0]
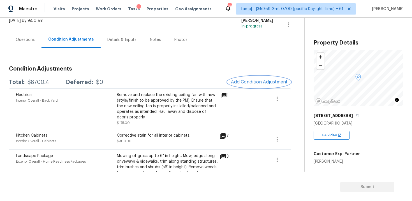
click at [246, 82] on span "Add Condition Adjustment" at bounding box center [259, 82] width 57 height 5
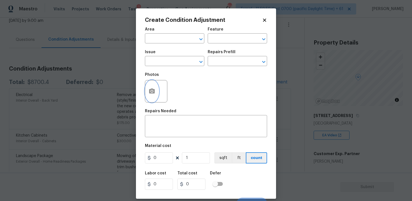
click at [152, 91] on circle "button" at bounding box center [152, 92] width 2 height 2
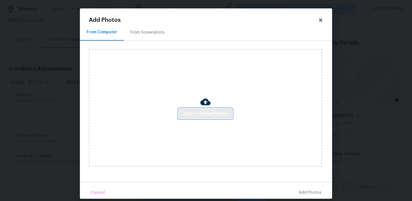
click at [209, 117] on button "Click to Upload Photos" at bounding box center [206, 114] width 54 height 10
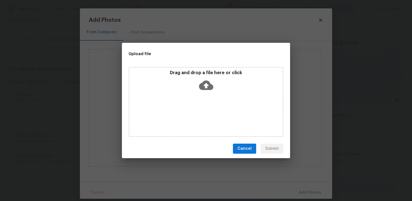
click at [205, 82] on icon at bounding box center [206, 86] width 14 height 10
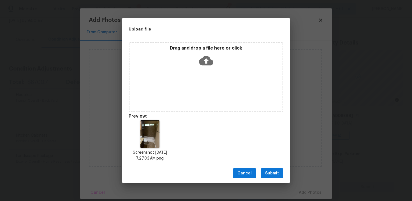
click at [274, 173] on span "Submit" at bounding box center [272, 173] width 14 height 7
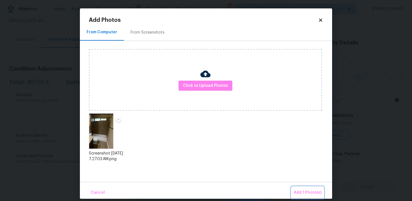
click at [295, 188] on button "Add 1 Photo(s)" at bounding box center [308, 193] width 32 height 12
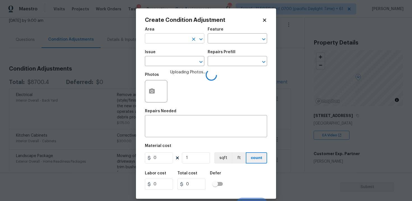
click at [179, 41] on input "text" at bounding box center [167, 39] width 44 height 9
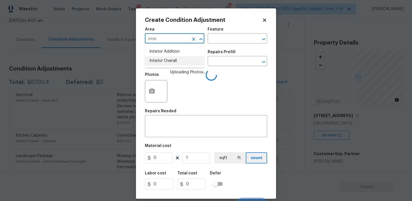
click at [177, 59] on li "Interior Overall" at bounding box center [174, 60] width 59 height 9
type input "Interior Overall"
click at [177, 59] on input "text" at bounding box center [167, 61] width 44 height 9
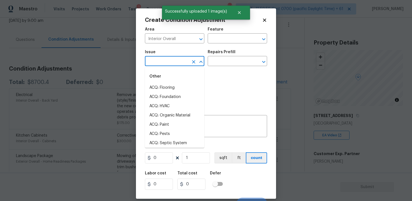
type input "s"
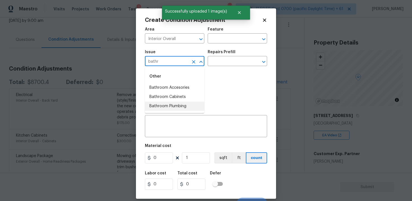
click at [179, 107] on li "Bathroom Plumbing" at bounding box center [174, 106] width 59 height 9
type input "Bathroom Plumbing"
click at [220, 64] on input "text" at bounding box center [230, 61] width 44 height 9
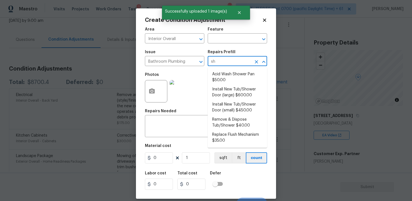
type input "sho"
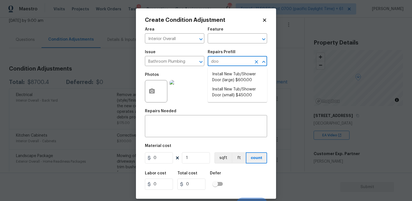
type input "door"
click at [225, 89] on li "Install New Tub/Shower Door (small) $450.00" at bounding box center [237, 92] width 59 height 15
type input "Plumbing"
type textarea "Prep the tub/shower surround and install a new 32''-36'' tempered shower door. …"
type input "450"
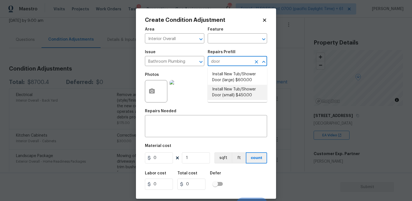
type input "450"
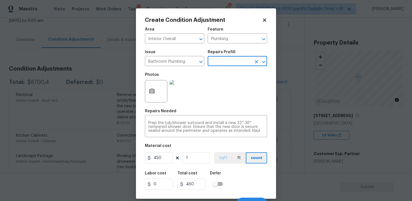
scroll to position [8, 0]
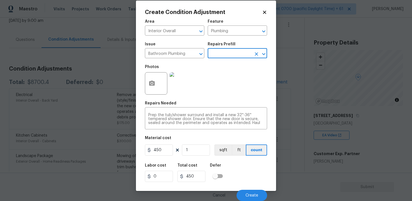
click at [252, 181] on div "Labor cost 0 Total cost 450 Defer" at bounding box center [206, 172] width 122 height 25
click at [253, 195] on span "Create" at bounding box center [252, 196] width 13 height 4
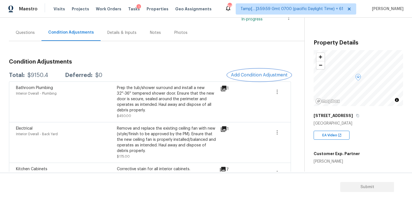
scroll to position [73, 0]
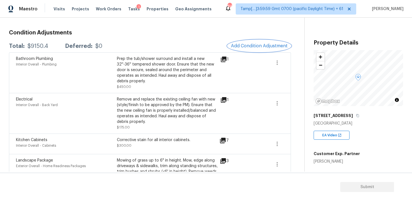
click at [271, 43] on span "Add Condition Adjustment" at bounding box center [259, 45] width 57 height 5
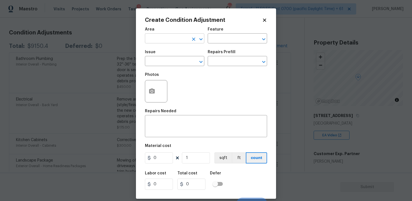
click at [180, 39] on input "text" at bounding box center [167, 39] width 44 height 9
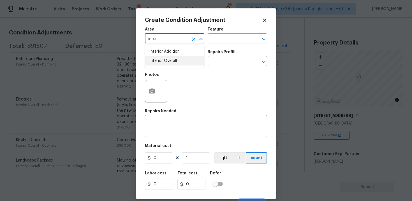
click at [171, 65] on li "Interior Overall" at bounding box center [174, 60] width 59 height 9
type input "Interior Overall"
click at [171, 65] on input "text" at bounding box center [167, 61] width 44 height 9
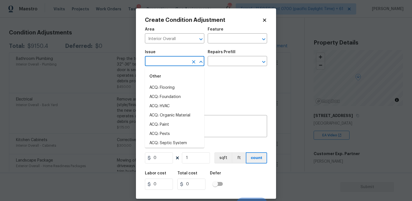
click at [98, 81] on body "Maestro Visits Projects Work Orders Tasks 1 Properties Geo Assignments 847 Tamp…" at bounding box center [206, 100] width 412 height 201
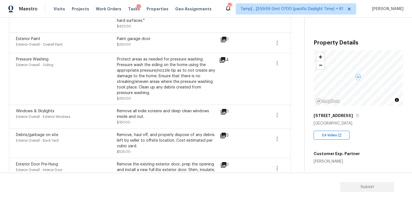
scroll to position [347, 0]
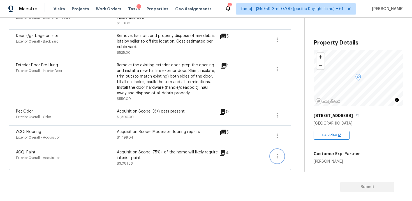
click at [274, 152] on button "button" at bounding box center [276, 156] width 13 height 13
click at [295, 152] on div "Edit" at bounding box center [309, 155] width 44 height 6
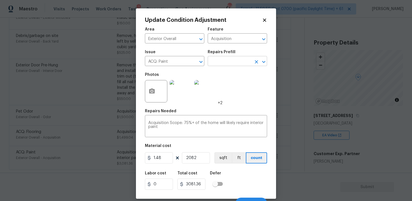
click at [229, 65] on input "text" at bounding box center [230, 61] width 44 height 9
click at [269, 22] on div "Update Condition Adjustment Area Exterior Overall ​ Feature Acquisition ​ Issue…" at bounding box center [206, 103] width 140 height 191
click at [266, 20] on icon at bounding box center [264, 20] width 5 height 5
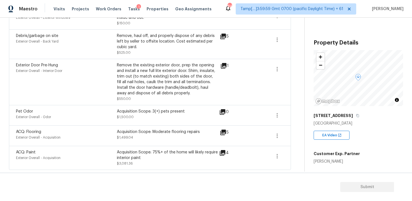
click at [222, 151] on icon at bounding box center [223, 153] width 6 height 6
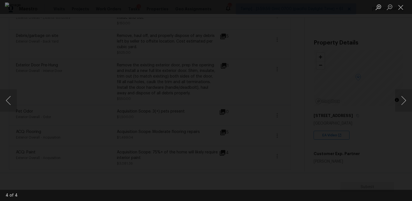
click at [368, 131] on div "Lightbox" at bounding box center [206, 100] width 412 height 201
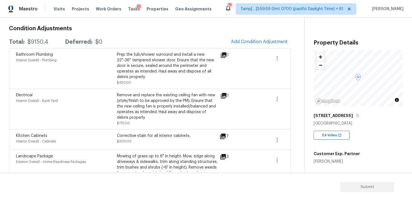
scroll to position [71, 0]
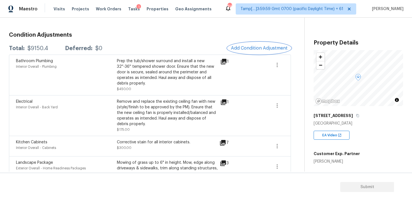
click at [263, 42] on button "Add Condition Adjustment" at bounding box center [259, 48] width 63 height 12
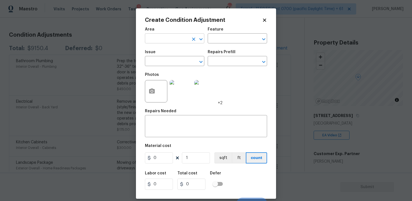
click at [175, 37] on input "text" at bounding box center [167, 39] width 44 height 9
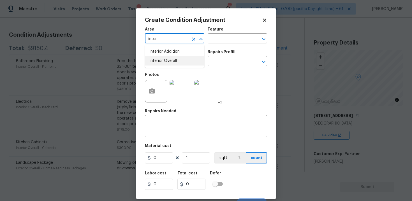
click at [169, 58] on li "Interior Overall" at bounding box center [174, 60] width 59 height 9
type input "Interior Overall"
click at [169, 58] on input "text" at bounding box center [167, 61] width 44 height 9
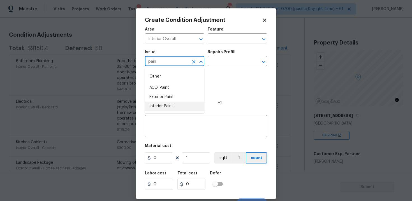
click at [169, 108] on li "Interior Paint" at bounding box center [174, 106] width 59 height 9
type input "Interior Paint"
click at [214, 63] on input "text" at bounding box center [230, 61] width 44 height 9
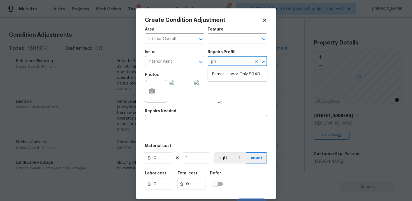
type input "prim"
click at [223, 77] on li "Primer - Labor Only $0.40" at bounding box center [237, 74] width 59 height 9
type input "Overall Paint"
type textarea "Interior primer - PRIMER PROVIDED BY OPENDOOR - All nails, screws, drywall anch…"
type input "0.4"
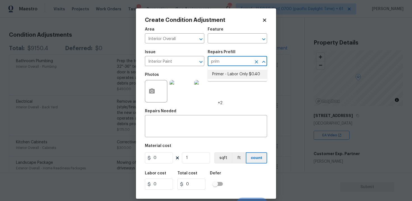
type input "0.4"
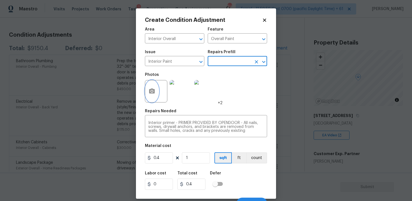
click at [153, 90] on icon "button" at bounding box center [152, 91] width 6 height 5
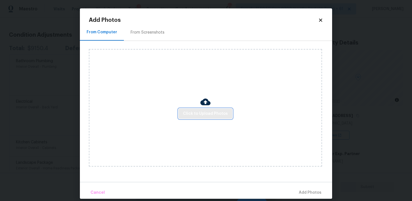
click at [189, 113] on span "Click to Upload Photos" at bounding box center [205, 113] width 45 height 7
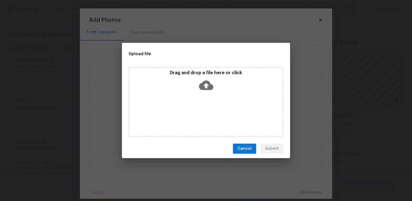
click at [202, 80] on icon at bounding box center [206, 85] width 14 height 14
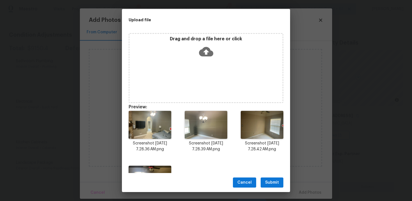
scroll to position [41, 0]
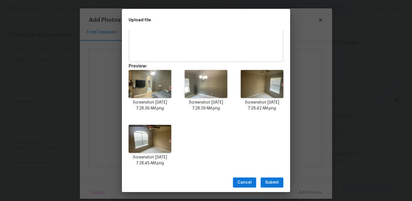
click at [276, 182] on span "Submit" at bounding box center [272, 182] width 14 height 7
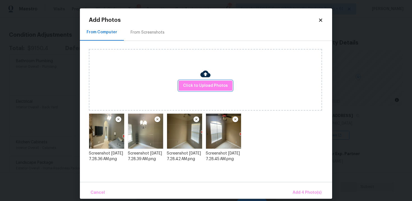
scroll to position [0, 0]
click at [302, 190] on span "Add 4 Photo(s)" at bounding box center [307, 192] width 29 height 7
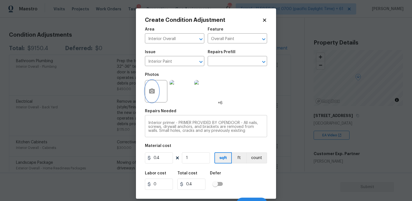
scroll to position [12, 0]
click at [165, 161] on input "0.4" at bounding box center [159, 157] width 28 height 11
type input "400"
click at [230, 174] on div "Labor cost 0 Total cost 0.4 Defer" at bounding box center [206, 180] width 122 height 25
type input "400"
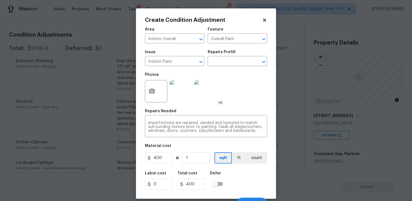
scroll to position [8, 0]
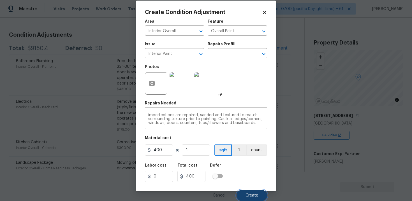
click at [248, 190] on button "Create" at bounding box center [252, 195] width 31 height 11
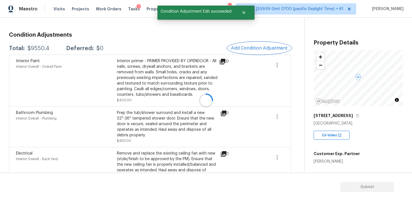
scroll to position [0, 0]
click at [273, 66] on button "button" at bounding box center [276, 64] width 13 height 13
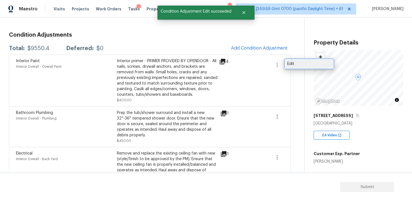
click at [291, 65] on div "Edit" at bounding box center [309, 64] width 44 height 6
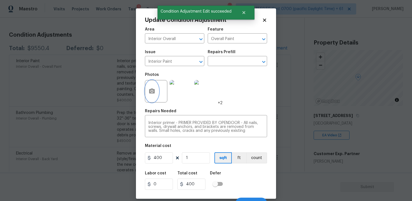
click at [154, 88] on icon "button" at bounding box center [152, 91] width 7 height 7
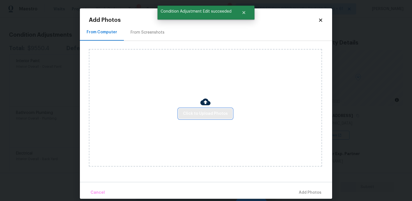
click at [203, 111] on span "Click to Upload Photos" at bounding box center [205, 113] width 45 height 7
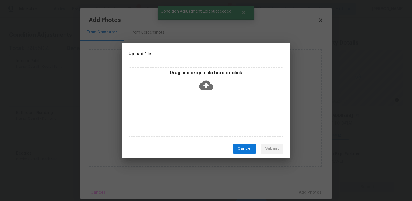
click at [206, 82] on icon at bounding box center [206, 86] width 14 height 10
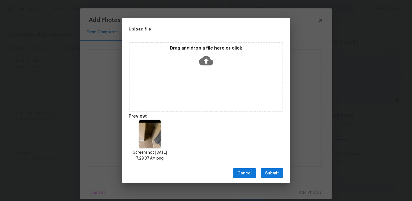
click at [268, 166] on div "Cancel Submit" at bounding box center [206, 173] width 168 height 19
click at [272, 172] on span "Submit" at bounding box center [272, 173] width 14 height 7
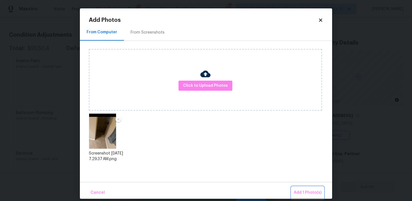
click at [300, 189] on button "Add 1 Photo(s)" at bounding box center [308, 193] width 32 height 12
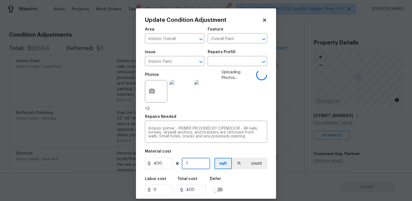
click at [195, 164] on input "1" at bounding box center [196, 163] width 28 height 11
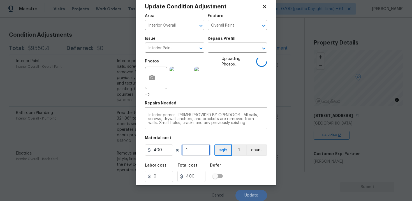
scroll to position [8, 0]
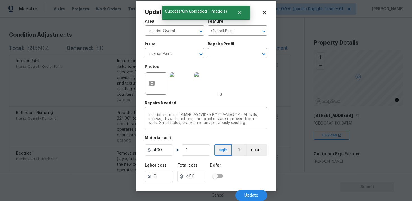
click at [216, 88] on img at bounding box center [205, 83] width 22 height 22
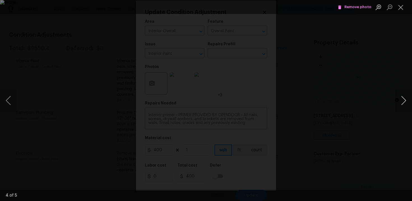
click at [402, 102] on button "Next image" at bounding box center [403, 100] width 17 height 22
click at [351, 9] on span "Remove photo" at bounding box center [355, 7] width 34 height 6
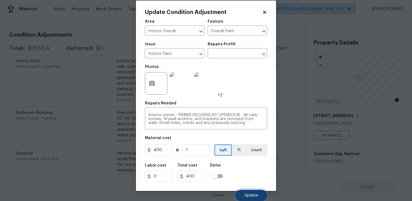
click at [246, 191] on button "Update" at bounding box center [251, 195] width 32 height 11
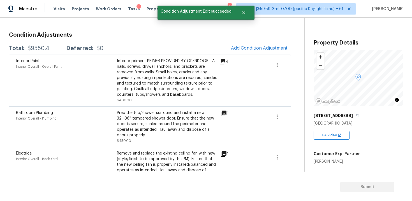
scroll to position [0, 0]
click at [278, 115] on icon "button" at bounding box center [277, 117] width 7 height 7
click at [294, 115] on div "Edit" at bounding box center [309, 116] width 44 height 6
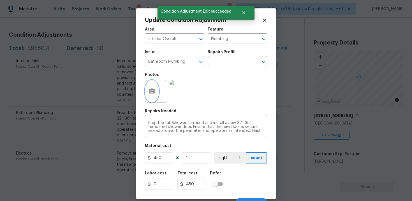
click at [151, 91] on icon "button" at bounding box center [152, 91] width 7 height 7
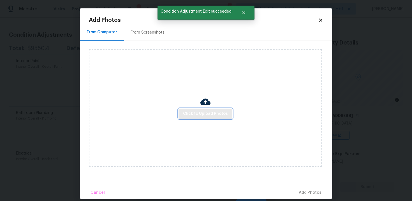
click at [214, 115] on span "Click to Upload Photos" at bounding box center [205, 113] width 45 height 7
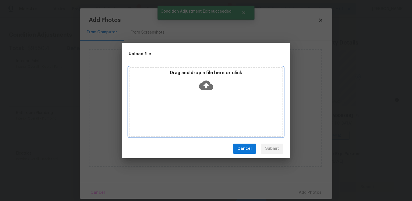
click at [207, 90] on icon at bounding box center [206, 85] width 14 height 14
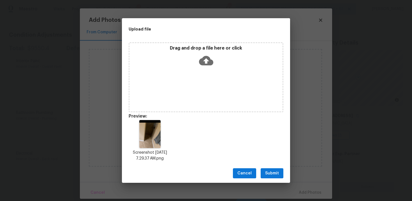
click at [267, 170] on span "Submit" at bounding box center [272, 173] width 14 height 7
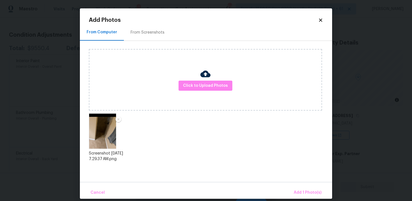
click at [291, 188] on div "Cancel Add 1 Photo(s)" at bounding box center [206, 190] width 252 height 17
click at [301, 190] on span "Add 1 Photo(s)" at bounding box center [308, 192] width 28 height 7
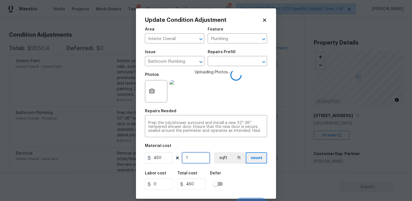
click at [194, 158] on input "1" at bounding box center [196, 157] width 28 height 11
type input "0"
type input "2"
type input "900"
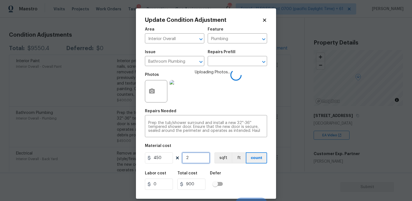
type input "2"
click at [235, 170] on div "Labor cost 0 Total cost 900 Defer" at bounding box center [206, 180] width 122 height 25
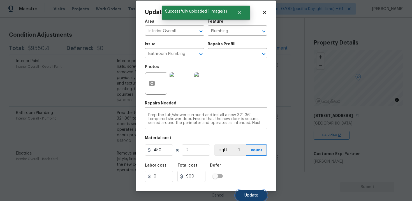
click at [246, 191] on button "Update" at bounding box center [251, 195] width 32 height 11
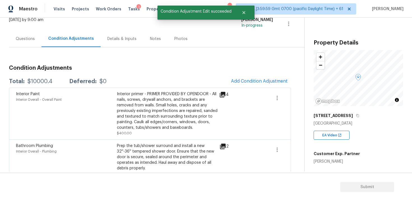
scroll to position [28, 0]
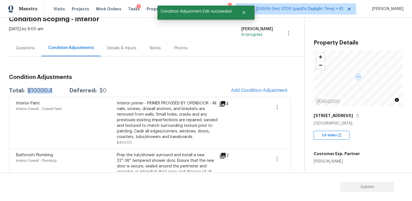
drag, startPoint x: 27, startPoint y: 91, endPoint x: 59, endPoint y: 91, distance: 31.7
click at [59, 91] on div "Total: $10000.4 Deferred: $0" at bounding box center [58, 91] width 98 height 6
copy div "$10000.4"
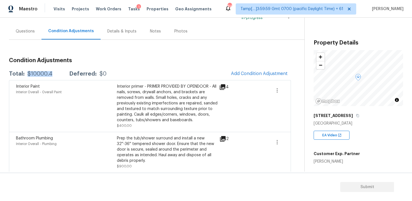
scroll to position [45, 0]
click at [77, 80] on div "Interior Paint Interior Overall - Overall Paint Interior primer - PRIMER PROVID…" at bounding box center [150, 106] width 282 height 52
click at [30, 30] on div "Questions" at bounding box center [25, 31] width 19 height 6
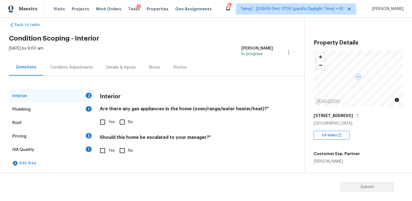
scroll to position [9, 0]
click at [106, 121] on input "Yes" at bounding box center [103, 123] width 12 height 12
checkbox input "true"
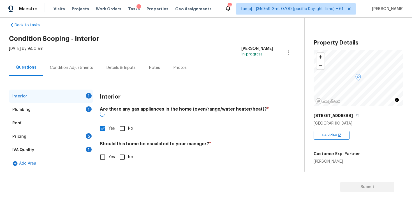
scroll to position [9, 0]
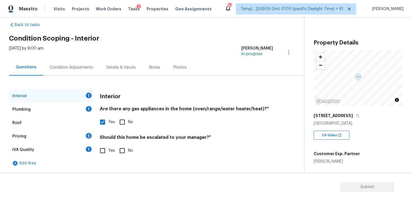
click at [122, 153] on input "No" at bounding box center [122, 151] width 12 height 12
checkbox input "true"
click at [81, 105] on div "Plumbing 1" at bounding box center [51, 109] width 84 height 13
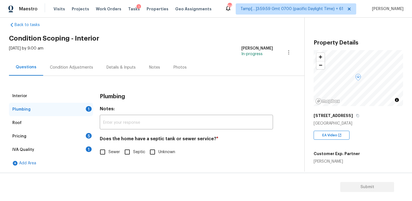
click at [104, 152] on input "Sewer" at bounding box center [103, 152] width 12 height 12
checkbox input "true"
click at [82, 135] on div "Pricing 5" at bounding box center [51, 136] width 84 height 13
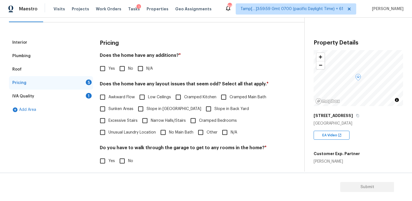
click at [124, 69] on input "No" at bounding box center [122, 69] width 12 height 12
checkbox input "true"
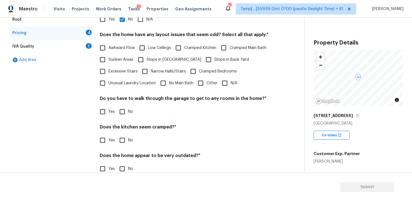
scroll to position [114, 0]
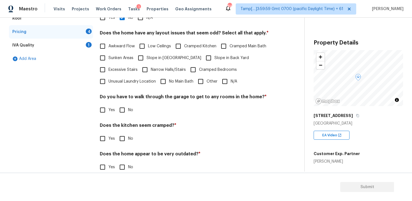
click at [227, 88] on div "Pricing Does the home have any additions? * Yes No N/A Does the home have any l…" at bounding box center [186, 82] width 173 height 195
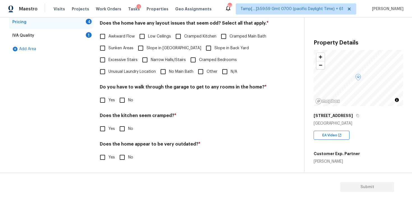
click at [226, 73] on input "N/A" at bounding box center [225, 72] width 12 height 12
checkbox input "true"
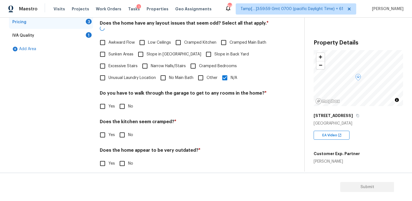
click at [120, 101] on input "No" at bounding box center [122, 107] width 12 height 12
checkbox input "true"
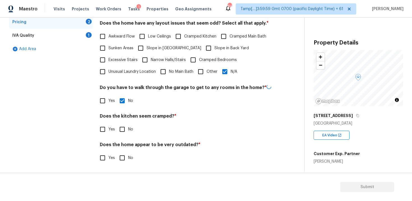
click at [125, 131] on input "No" at bounding box center [122, 130] width 12 height 12
checkbox input "true"
click at [126, 160] on input "No" at bounding box center [122, 158] width 12 height 12
checkbox input "true"
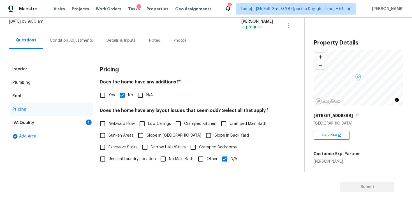
click at [84, 120] on div "IVA Quality 1" at bounding box center [51, 122] width 84 height 13
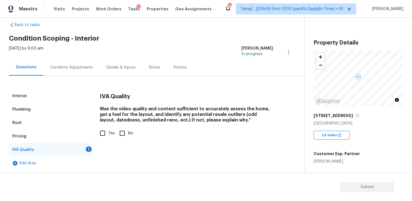
click at [111, 130] on label "Yes" at bounding box center [106, 134] width 18 height 12
click at [108, 130] on input "Yes" at bounding box center [103, 134] width 12 height 12
checkbox input "true"
click at [79, 72] on div "Condition Adjustments" at bounding box center [71, 67] width 57 height 17
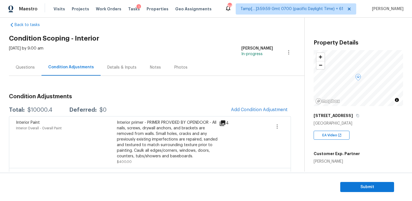
drag, startPoint x: 25, startPoint y: 111, endPoint x: 60, endPoint y: 111, distance: 34.8
click at [60, 111] on div "Total: $10000.4 Deferred: $0" at bounding box center [58, 110] width 98 height 6
copy div "$10000.4"
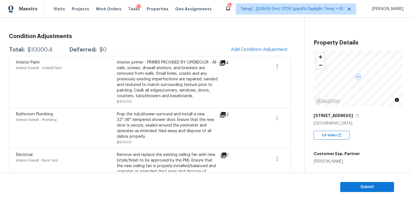
click at [99, 89] on div "Interior Paint Interior Overall - Overall Paint" at bounding box center [66, 82] width 101 height 45
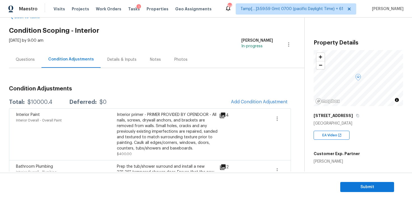
scroll to position [77, 0]
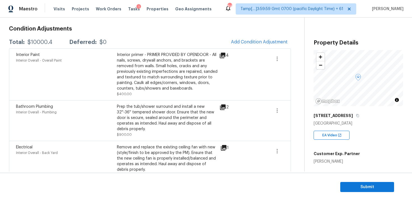
click at [86, 66] on div "Interior Paint Interior Overall - Overall Paint" at bounding box center [66, 74] width 101 height 45
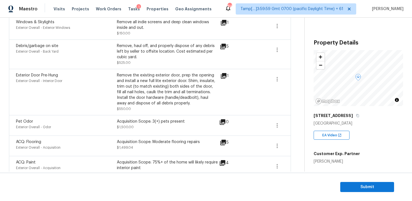
scroll to position [399, 0]
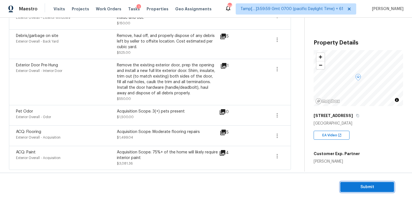
click at [363, 187] on span "Submit" at bounding box center [367, 187] width 45 height 7
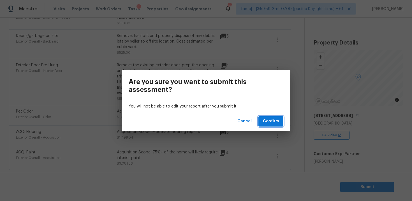
click at [277, 123] on span "Confirm" at bounding box center [271, 121] width 16 height 7
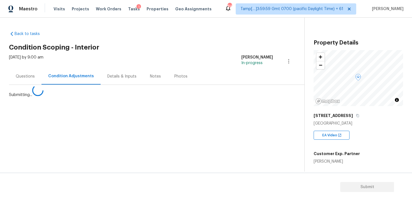
scroll to position [0, 0]
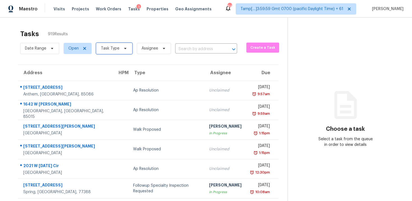
click at [117, 48] on span "Task Type" at bounding box center [110, 49] width 19 height 6
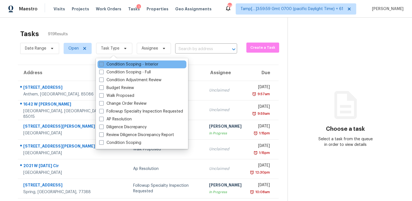
click at [125, 66] on label "Condition Scoping - Interior" at bounding box center [128, 65] width 59 height 6
click at [103, 65] on input "Condition Scoping - Interior" at bounding box center [101, 64] width 4 height 4
checkbox input "true"
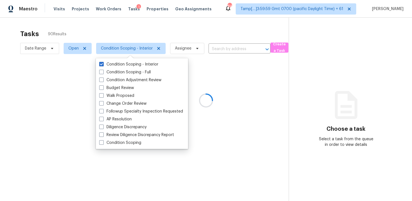
click at [108, 33] on div at bounding box center [206, 100] width 412 height 201
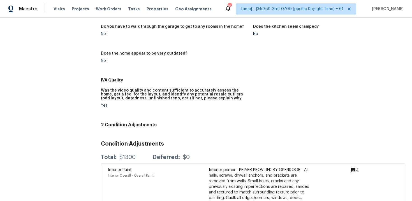
scroll to position [270, 0]
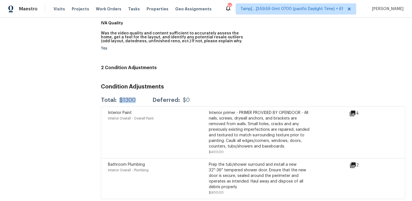
drag, startPoint x: 119, startPoint y: 95, endPoint x: 142, endPoint y: 95, distance: 23.3
click at [142, 98] on div "Total: $1300 Deferred: $0" at bounding box center [145, 101] width 89 height 6
copy div "$1300"
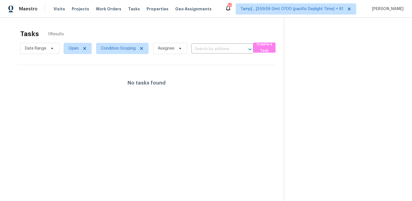
scroll to position [17, 0]
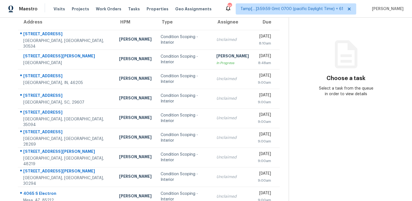
scroll to position [80, 0]
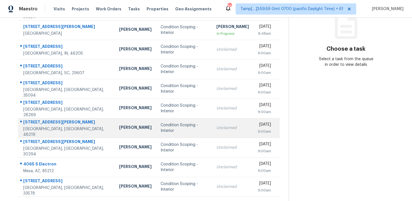
click at [156, 136] on td "Condition Scoping - Interior" at bounding box center [184, 128] width 56 height 20
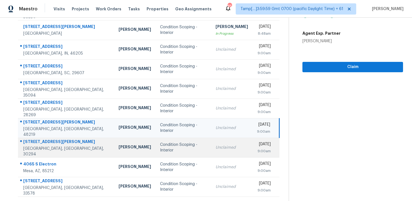
click at [160, 147] on div "Condition Scoping - Interior" at bounding box center [183, 147] width 47 height 11
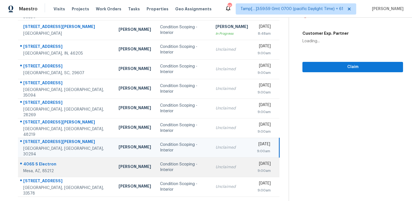
scroll to position [91, 0]
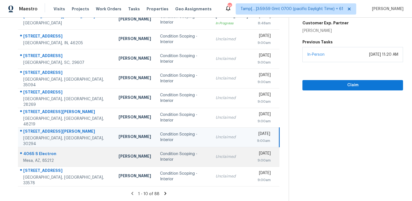
click at [156, 165] on td "Condition Scoping - Interior" at bounding box center [184, 157] width 56 height 20
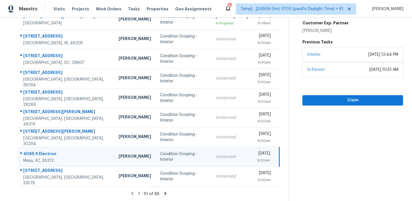
click at [166, 194] on icon at bounding box center [165, 193] width 5 height 5
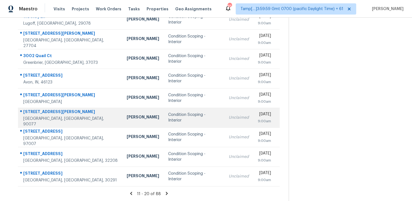
click at [164, 125] on td "Condition Scoping - Interior" at bounding box center [194, 118] width 61 height 20
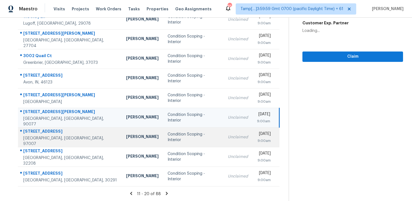
click at [168, 139] on div "Condition Scoping - Interior" at bounding box center [193, 137] width 51 height 11
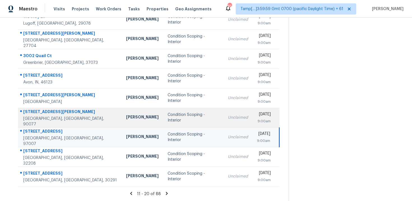
click at [163, 122] on td "Condition Scoping - Interior" at bounding box center [193, 118] width 60 height 20
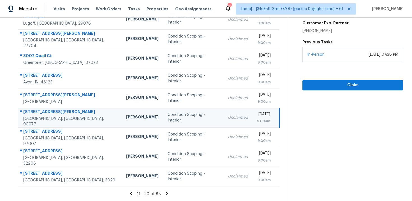
click at [228, 119] on div "Unclaimed" at bounding box center [238, 118] width 20 height 6
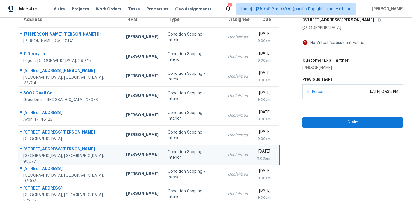
scroll to position [53, 0]
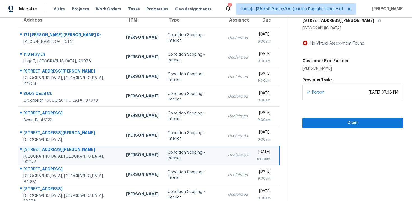
click at [357, 19] on div "[STREET_ADDRESS][PERSON_NAME]" at bounding box center [352, 20] width 101 height 10
click at [378, 20] on icon "button" at bounding box center [379, 20] width 3 height 3
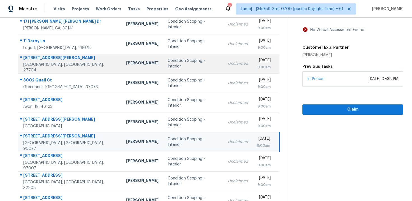
scroll to position [91, 0]
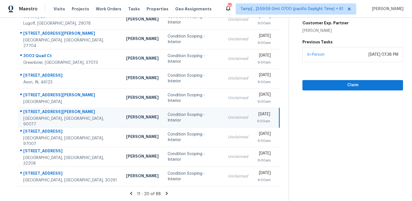
click at [164, 194] on icon at bounding box center [166, 193] width 5 height 5
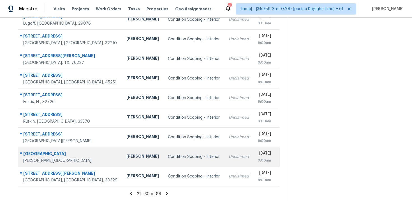
click at [177, 149] on td "Condition Scoping - Interior" at bounding box center [193, 157] width 61 height 20
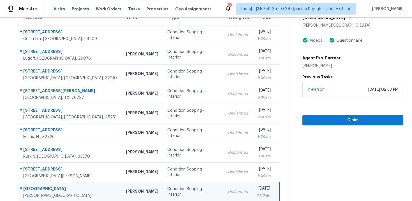
scroll to position [47, 0]
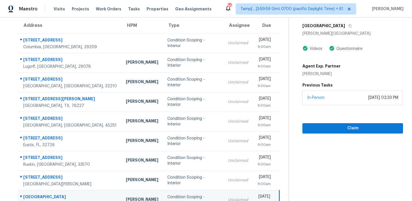
click at [334, 30] on div "[GEOGRAPHIC_DATA]" at bounding box center [352, 26] width 101 height 10
click at [345, 27] on button "button" at bounding box center [349, 26] width 8 height 10
click at [342, 128] on span "Claim" at bounding box center [353, 128] width 92 height 7
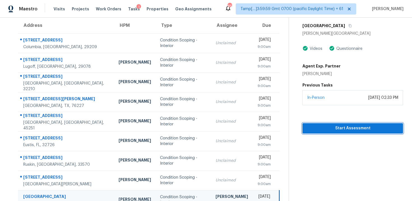
click at [342, 128] on span "Start Assessment" at bounding box center [353, 128] width 92 height 7
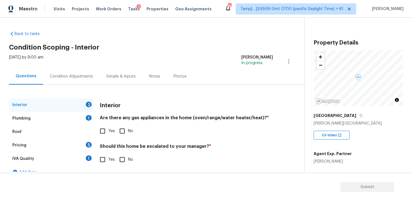
click at [346, 117] on div "[GEOGRAPHIC_DATA]" at bounding box center [358, 116] width 89 height 10
click at [359, 116] on icon "button" at bounding box center [360, 115] width 3 height 3
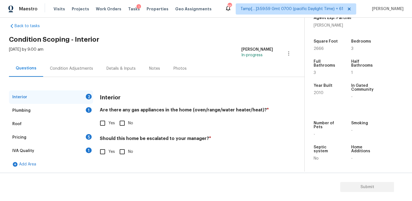
scroll to position [9, 0]
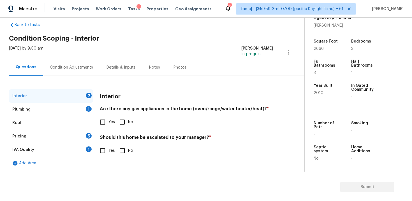
click at [97, 119] on input "Yes" at bounding box center [103, 122] width 12 height 12
checkbox input "true"
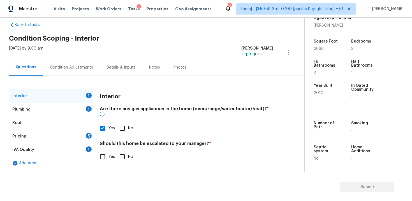
click at [121, 156] on input "No" at bounding box center [122, 157] width 12 height 12
checkbox input "true"
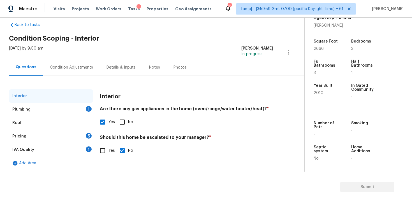
click at [83, 112] on div "Plumbing 1" at bounding box center [51, 109] width 84 height 13
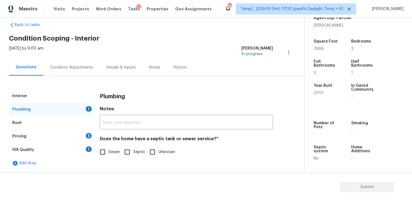
click at [103, 149] on input "Sewer" at bounding box center [103, 152] width 12 height 12
checkbox input "true"
click at [83, 138] on div "Pricing 5" at bounding box center [51, 136] width 84 height 13
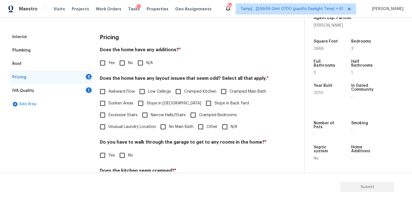
click at [126, 66] on input "No" at bounding box center [122, 63] width 12 height 12
checkbox input "true"
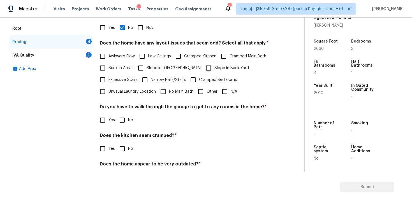
scroll to position [110, 0]
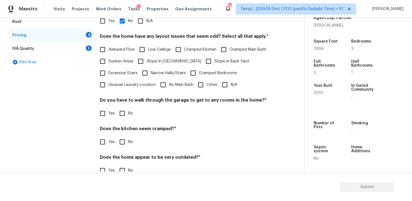
click at [226, 87] on input "N/A" at bounding box center [225, 85] width 12 height 12
checkbox input "true"
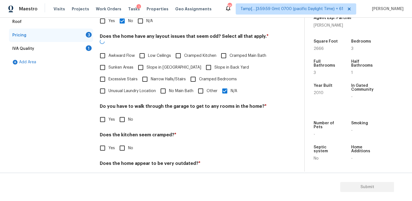
click at [121, 120] on div "Pricing Does the home have any additions? * Yes No N/A Does the home have any l…" at bounding box center [186, 88] width 173 height 201
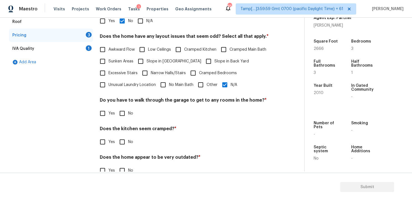
click at [122, 111] on input "No" at bounding box center [122, 114] width 12 height 12
checkbox input "true"
click at [122, 149] on div "Pricing Does the home have any additions? * Yes No N/A Does the home have any l…" at bounding box center [186, 86] width 173 height 196
click at [122, 147] on input "No" at bounding box center [122, 142] width 12 height 12
checkbox input "true"
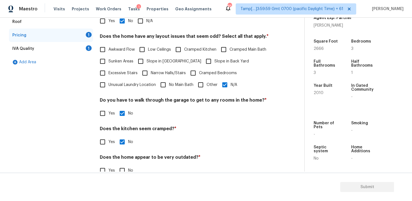
click at [124, 163] on div "Does the home appear to be very outdated? * Yes No" at bounding box center [186, 166] width 173 height 22
click at [123, 50] on span "Awkward Flow" at bounding box center [121, 50] width 26 height 6
click at [108, 50] on input "Awkward Flow" at bounding box center [103, 50] width 12 height 12
checkbox input "true"
click at [225, 80] on input "N/A" at bounding box center [225, 85] width 12 height 12
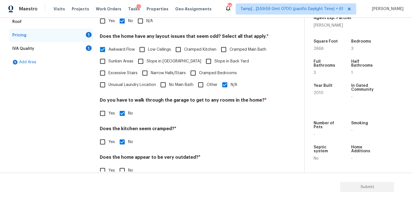
checkbox input "false"
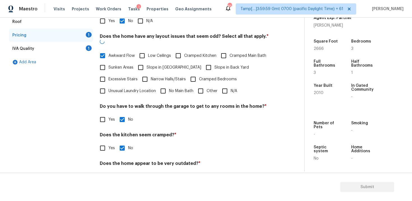
click at [195, 50] on label "Cramped Kitchen" at bounding box center [194, 56] width 44 height 12
click at [184, 50] on input "Cramped Kitchen" at bounding box center [178, 56] width 12 height 12
checkbox input "true"
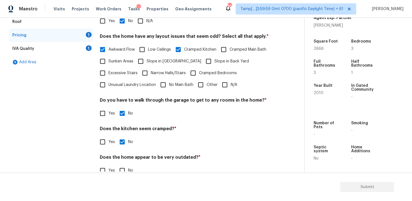
click at [145, 44] on input "Low Ceilings" at bounding box center [142, 50] width 12 height 12
checkbox input "true"
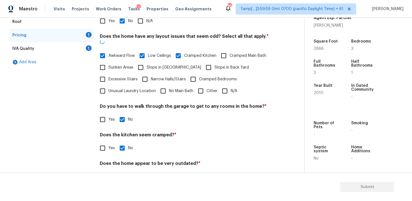
click at [181, 52] on input "Cramped Kitchen" at bounding box center [178, 56] width 12 height 12
checkbox input "false"
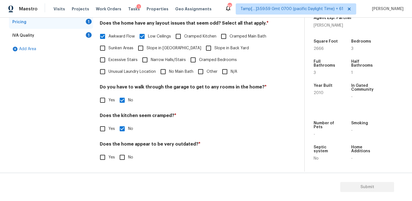
scroll to position [123, 0]
click at [131, 152] on label "No" at bounding box center [124, 158] width 17 height 12
click at [128, 152] on input "No" at bounding box center [122, 158] width 12 height 12
checkbox input "true"
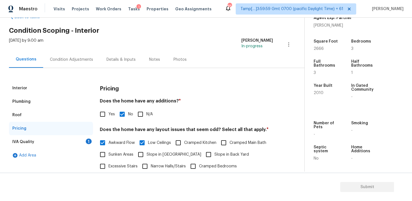
click at [78, 136] on div "IVA Quality 1" at bounding box center [51, 141] width 84 height 13
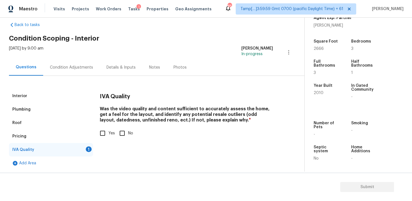
scroll to position [9, 0]
click at [100, 142] on div "IVA Quality Was the video quality and content sufficient to accurately assess t…" at bounding box center [186, 117] width 173 height 57
click at [103, 128] on input "Yes" at bounding box center [103, 134] width 12 height 12
checkbox input "true"
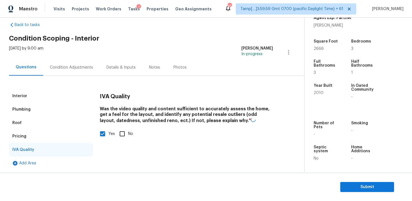
click at [74, 75] on div "Condition Adjustments" at bounding box center [71, 67] width 57 height 17
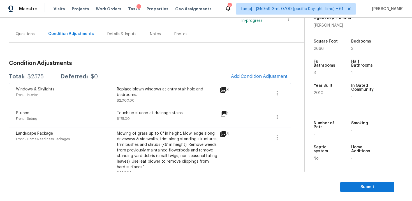
scroll to position [52, 0]
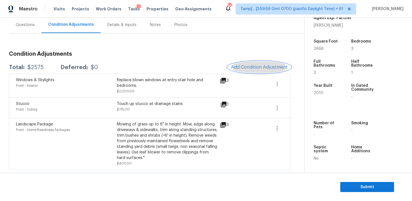
click at [256, 67] on span "Add Condition Adjustment" at bounding box center [259, 67] width 57 height 5
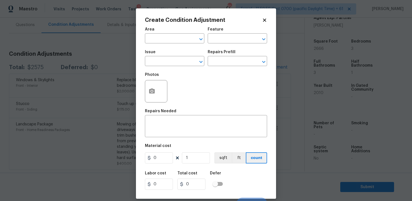
click at [164, 31] on div "Area" at bounding box center [174, 30] width 59 height 7
click at [165, 35] on input "text" at bounding box center [167, 39] width 44 height 9
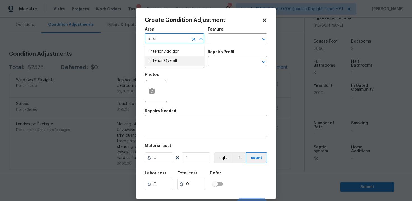
click at [171, 61] on li "Interior Overall" at bounding box center [174, 60] width 59 height 9
type input "Interior Overall"
click at [171, 61] on input "text" at bounding box center [167, 61] width 44 height 9
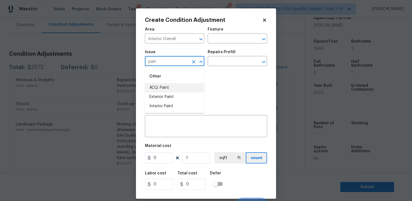
click at [175, 90] on li "ACQ: Paint" at bounding box center [174, 87] width 59 height 9
type input "ACQ: Paint"
click at [218, 66] on body "Maestro Visits Projects Work Orders Tasks 1 Properties Geo Assignments 856 Tamp…" at bounding box center [206, 100] width 412 height 201
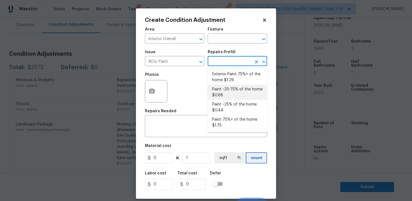
click at [228, 97] on li "Paint ~25-75% of the home $0.88" at bounding box center [237, 92] width 59 height 15
type input "Acquisition"
type textarea "Acquisition Scope: ~25 - 75% of the home needs interior paint"
type input "0.88"
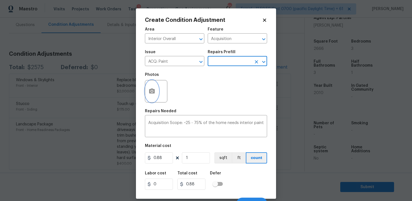
click at [153, 87] on button "button" at bounding box center [151, 91] width 13 height 22
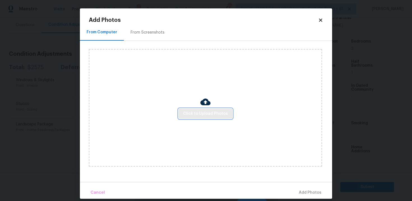
click at [202, 115] on span "Click to Upload Photos" at bounding box center [205, 113] width 45 height 7
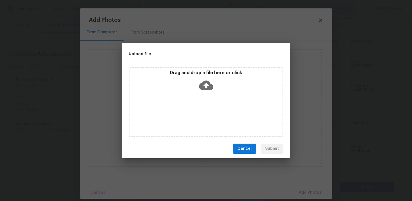
click at [203, 87] on icon at bounding box center [206, 86] width 14 height 10
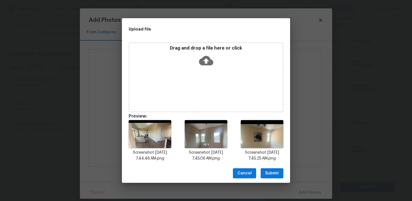
scroll to position [4, 0]
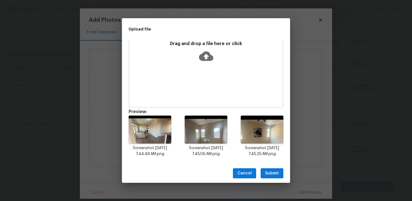
click at [272, 170] on span "Submit" at bounding box center [272, 173] width 14 height 7
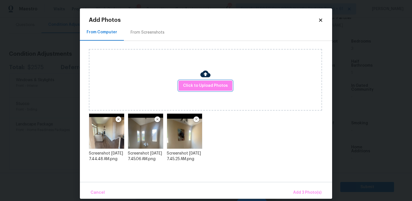
scroll to position [0, 0]
click at [302, 191] on span "Add 3 Photo(s)" at bounding box center [307, 192] width 28 height 7
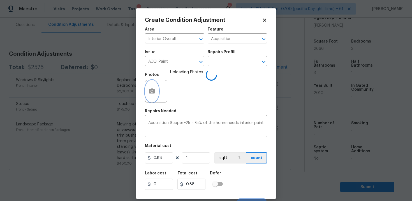
scroll to position [8, 0]
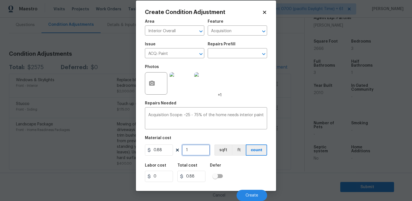
click at [194, 151] on input "1" at bounding box center [196, 150] width 28 height 11
type input "0"
type input "2"
type input "1.76"
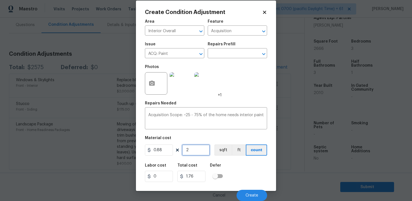
type input "26"
type input "22.88"
type input "266"
type input "234.08"
type input "2666"
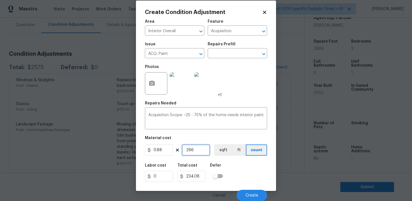
type input "2346.08"
type input "2666"
click at [213, 149] on div "0.88 2666 sqft ft count" at bounding box center [206, 150] width 122 height 11
click at [218, 149] on button "sqft" at bounding box center [222, 150] width 17 height 11
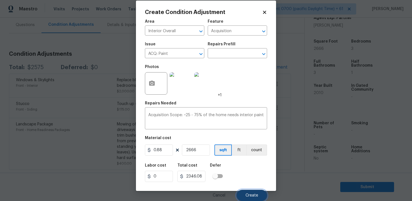
click at [248, 194] on span "Create" at bounding box center [252, 196] width 13 height 4
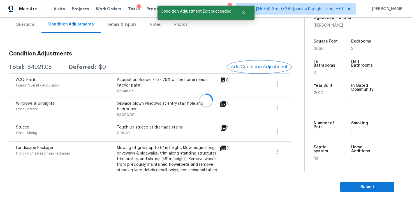
scroll to position [0, 0]
click at [251, 68] on span "Add Condition Adjustment" at bounding box center [259, 66] width 57 height 5
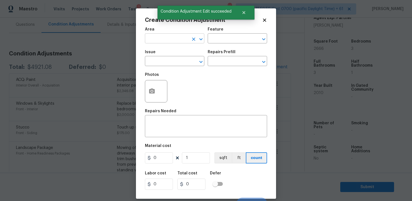
click at [176, 38] on input "text" at bounding box center [167, 39] width 44 height 9
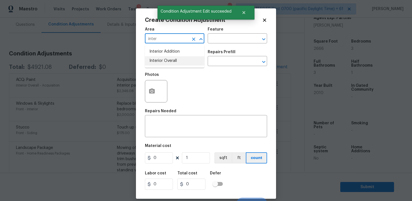
click at [173, 61] on li "Interior Overall" at bounding box center [174, 60] width 59 height 9
type input "Interior Overall"
click at [173, 61] on input "text" at bounding box center [167, 61] width 44 height 9
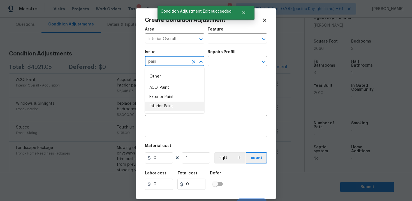
click at [174, 111] on li "Interior Paint" at bounding box center [174, 106] width 59 height 9
type input "Interior Paint"
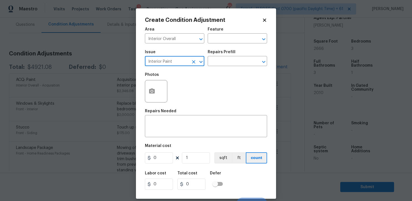
click at [192, 61] on icon "Clear" at bounding box center [194, 62] width 6 height 6
click at [172, 86] on li "ACQ: Flooring" at bounding box center [174, 87] width 59 height 9
type input "ACQ: Flooring"
click at [221, 61] on input "text" at bounding box center [230, 61] width 44 height 9
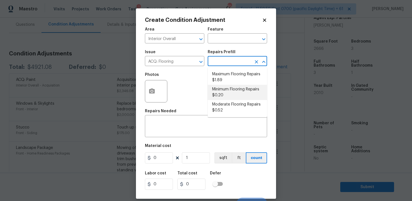
click at [222, 87] on li "Minimum Flooring Repairs $0.20" at bounding box center [237, 92] width 59 height 15
type input "Acquisition"
type textarea "Acquisition Scope: Minimum flooring repairs"
type input "0.2"
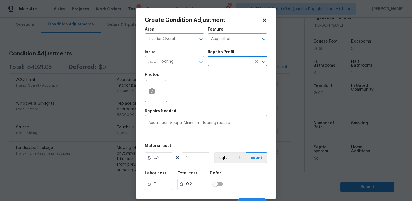
scroll to position [8, 0]
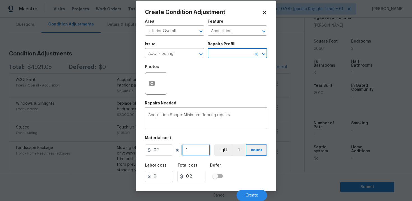
click at [194, 155] on input "1" at bounding box center [196, 150] width 28 height 11
type input "0"
paste input "text"
click at [199, 148] on input "0" at bounding box center [196, 150] width 28 height 11
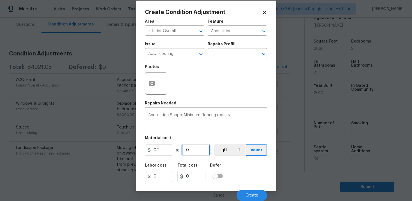
type input "2"
type input "0.4"
type input "26"
type input "5.2"
type input "266"
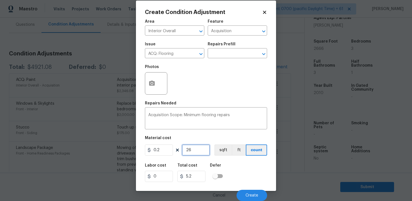
type input "53.2"
type input "2666"
type input "533.2"
type input "2666"
click at [218, 149] on button "sqft" at bounding box center [222, 150] width 17 height 11
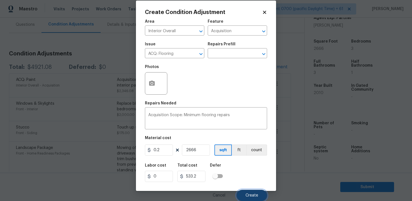
click at [251, 192] on button "Create" at bounding box center [252, 195] width 31 height 11
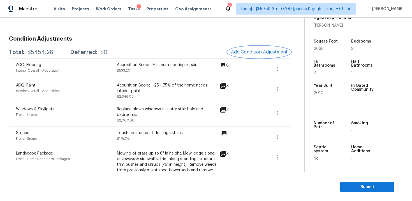
scroll to position [37, 0]
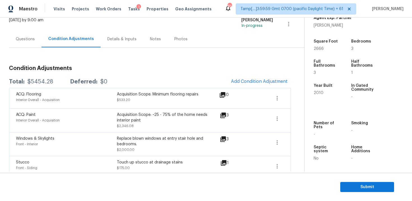
click at [201, 121] on div "Acquisition Scope: ~25 - 75% of the home needs interior paint" at bounding box center [167, 117] width 101 height 11
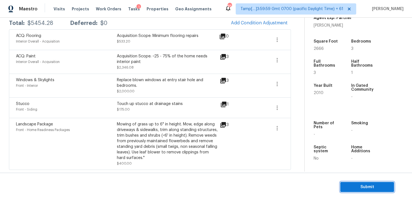
click at [356, 186] on span "Submit" at bounding box center [367, 187] width 45 height 7
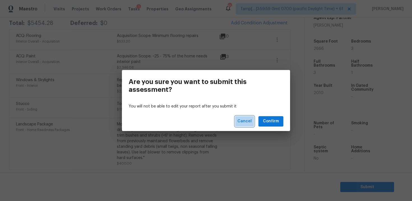
click at [243, 120] on span "Cancel" at bounding box center [244, 121] width 14 height 7
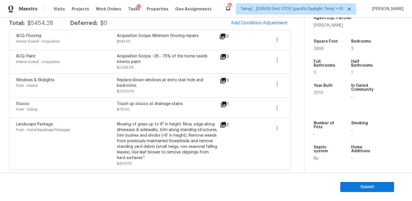
click at [237, 145] on div "3" at bounding box center [233, 144] width 27 height 45
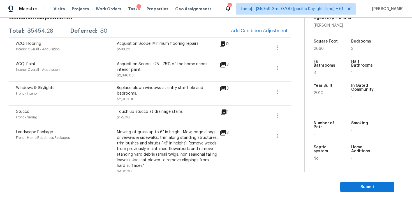
scroll to position [87, 0]
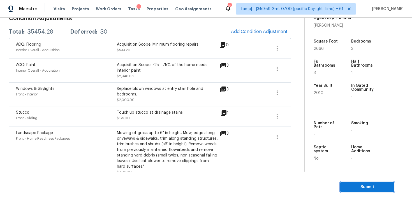
click at [360, 184] on span "Submit" at bounding box center [367, 187] width 45 height 7
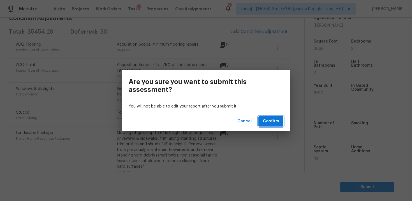
click at [274, 120] on span "Confirm" at bounding box center [271, 121] width 16 height 7
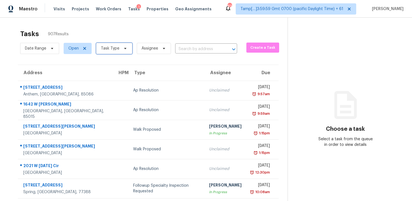
click at [111, 45] on span "Task Type" at bounding box center [114, 48] width 36 height 11
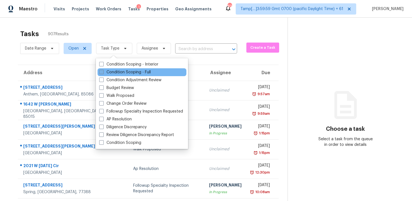
click at [135, 71] on label "Condition Scoping - Full" at bounding box center [125, 73] width 52 height 6
click at [103, 71] on input "Condition Scoping - Full" at bounding box center [101, 72] width 4 height 4
checkbox input "true"
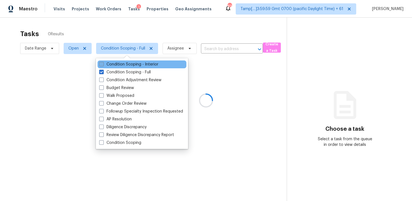
click at [135, 63] on label "Condition Scoping - Interior" at bounding box center [128, 65] width 59 height 6
click at [103, 63] on input "Condition Scoping - Interior" at bounding box center [101, 64] width 4 height 4
checkbox input "true"
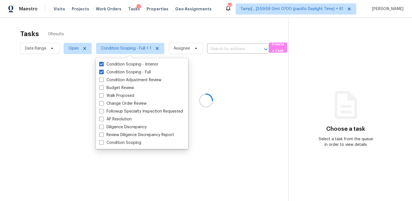
click at [138, 32] on div at bounding box center [206, 100] width 412 height 201
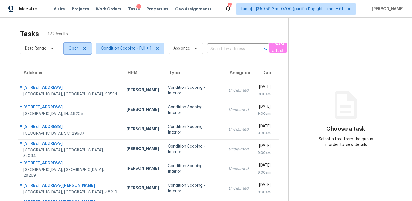
click at [70, 52] on span "Open" at bounding box center [78, 48] width 28 height 11
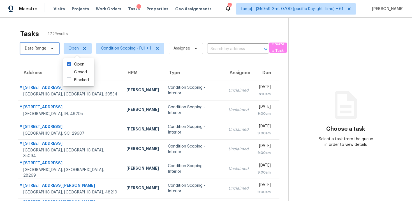
click at [57, 44] on span "Date Range" at bounding box center [39, 48] width 39 height 11
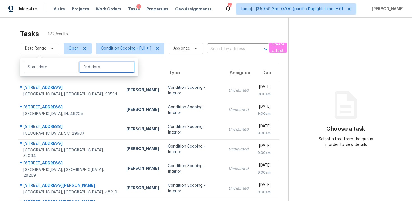
click at [86, 69] on input "text" at bounding box center [106, 67] width 55 height 11
select select "7"
select select "2025"
select select "8"
select select "2025"
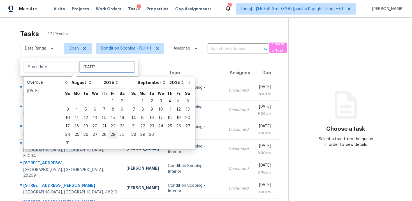
type input "Sun, Sep 21"
click at [84, 134] on div "26" at bounding box center [85, 135] width 9 height 8
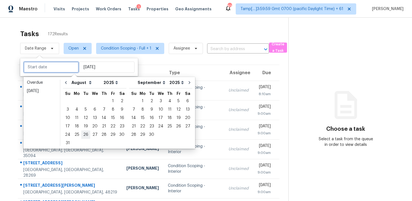
type input "Tue, Aug 26"
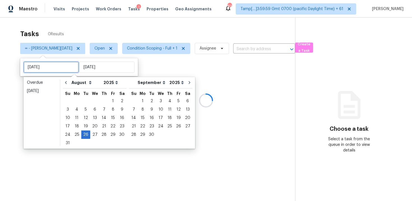
type input "Tue, Aug 12"
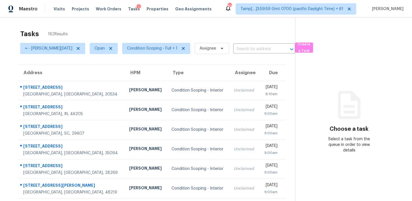
click at [106, 35] on div "Tasks 162 Results" at bounding box center [157, 34] width 275 height 15
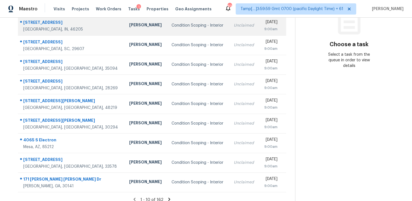
scroll to position [91, 0]
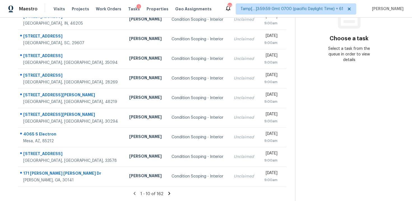
click at [168, 193] on icon at bounding box center [169, 193] width 2 height 3
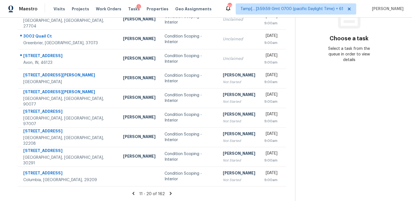
click at [168, 193] on icon at bounding box center [170, 193] width 5 height 5
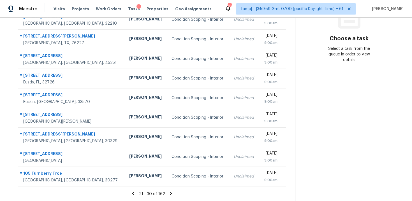
click at [170, 194] on icon at bounding box center [171, 193] width 2 height 3
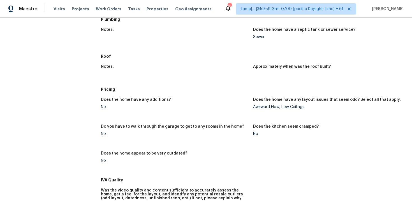
scroll to position [219, 0]
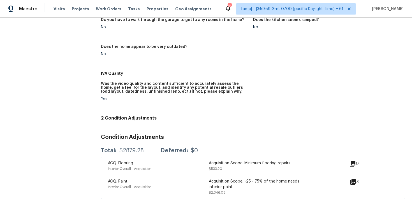
click at [159, 149] on div "Total: $2879.28 Deferred: $0" at bounding box center [149, 151] width 97 height 6
drag, startPoint x: 120, startPoint y: 147, endPoint x: 142, endPoint y: 146, distance: 22.2
click at [142, 148] on div "$2879.28" at bounding box center [131, 151] width 24 height 6
copy div "$2879.28"
